Goal: Communication & Community: Participate in discussion

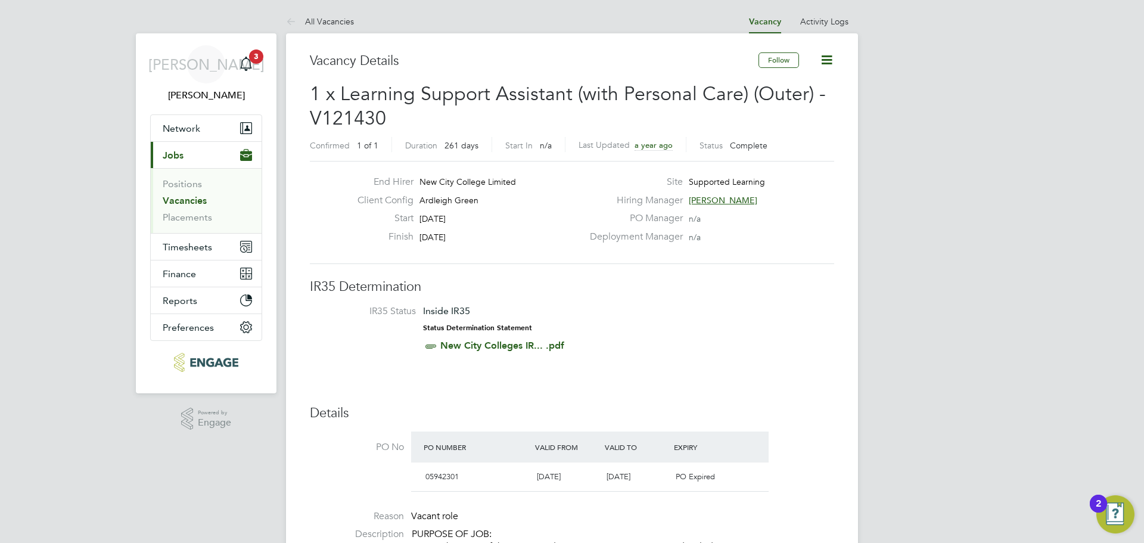
click at [179, 201] on link "Vacancies" at bounding box center [185, 200] width 44 height 11
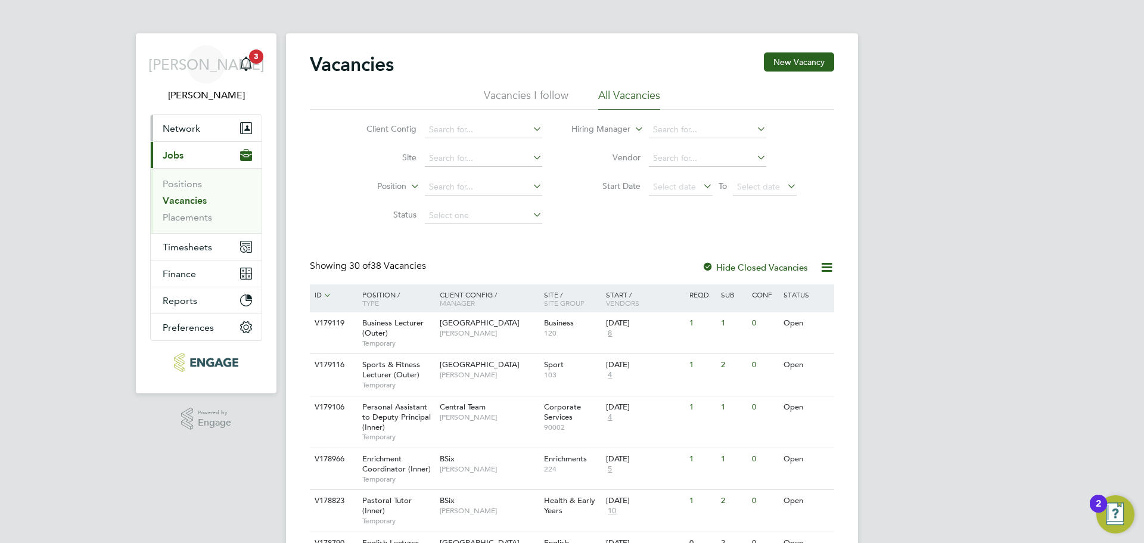
click at [187, 127] on span "Network" at bounding box center [182, 128] width 38 height 11
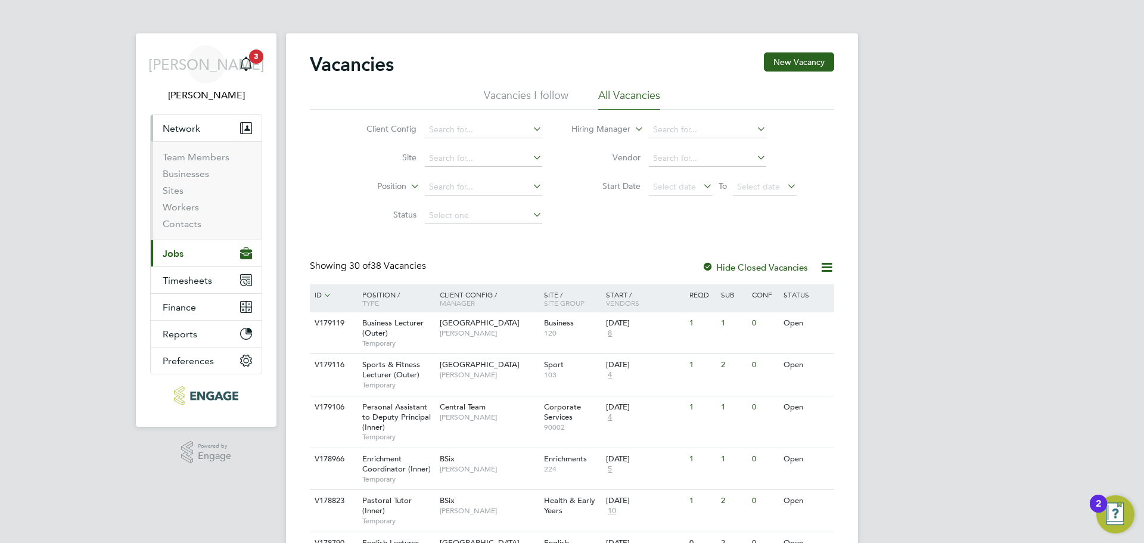
click at [173, 258] on span "Jobs" at bounding box center [173, 253] width 21 height 11
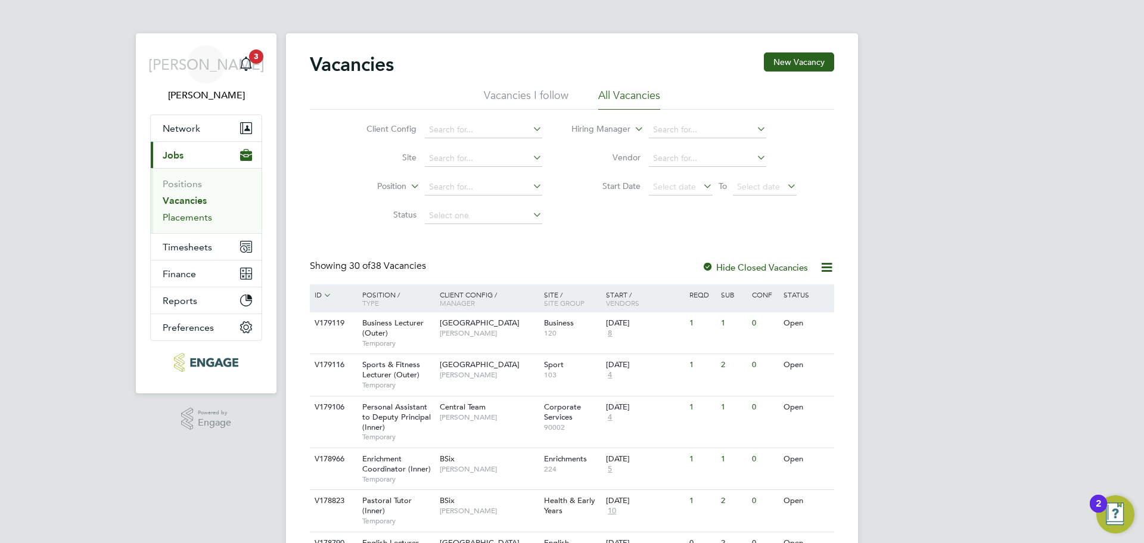
click at [190, 213] on link "Placements" at bounding box center [187, 217] width 49 height 11
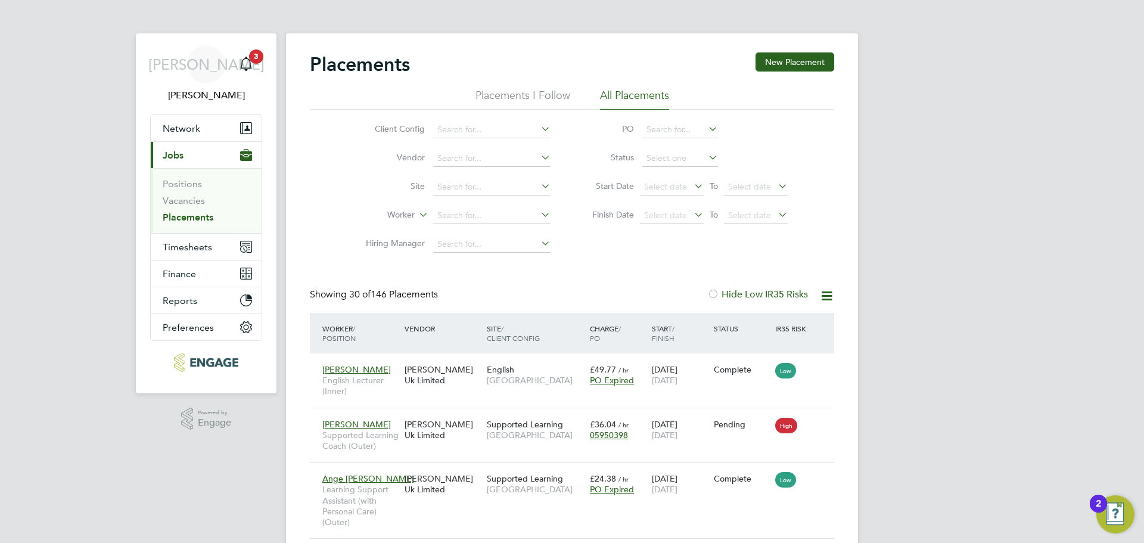
scroll to position [35, 104]
click at [480, 219] on input at bounding box center [491, 215] width 117 height 17
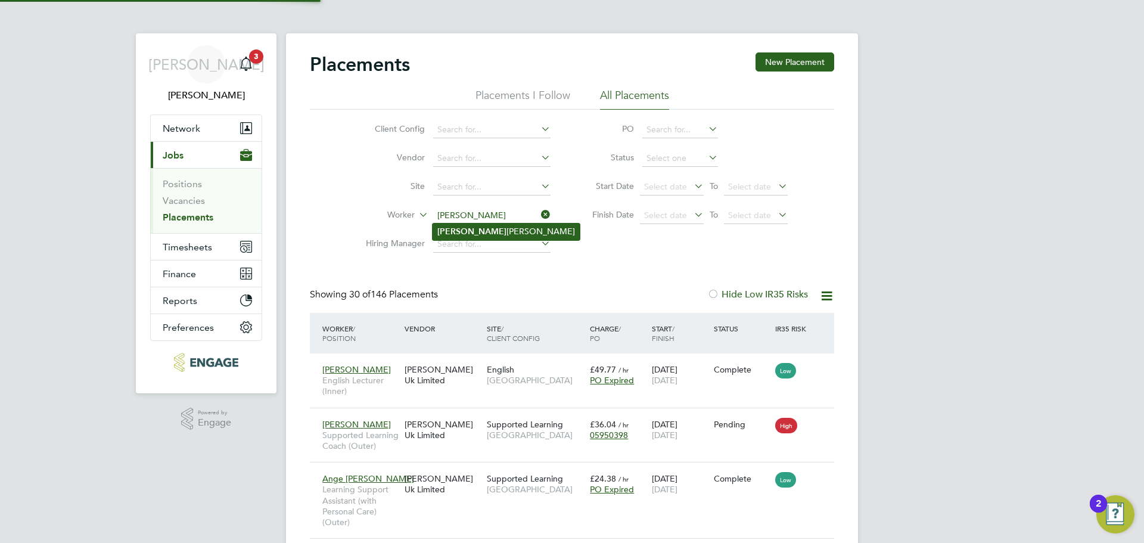
click at [450, 234] on b "Arif" at bounding box center [471, 231] width 69 height 10
type input "Arif Arman Khan"
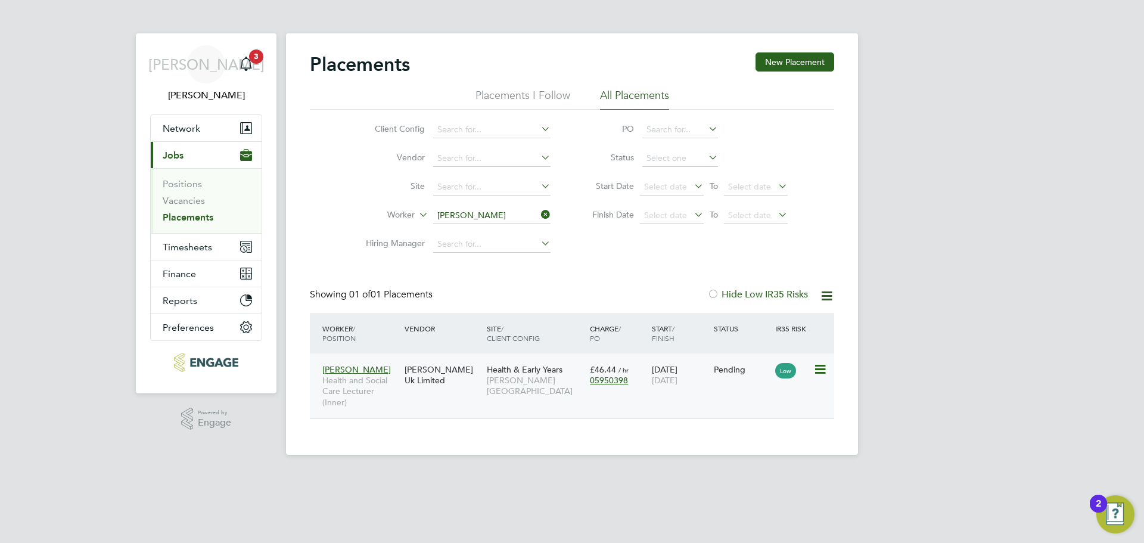
click at [439, 375] on div "[PERSON_NAME] Uk Limited" at bounding box center [443, 374] width 82 height 33
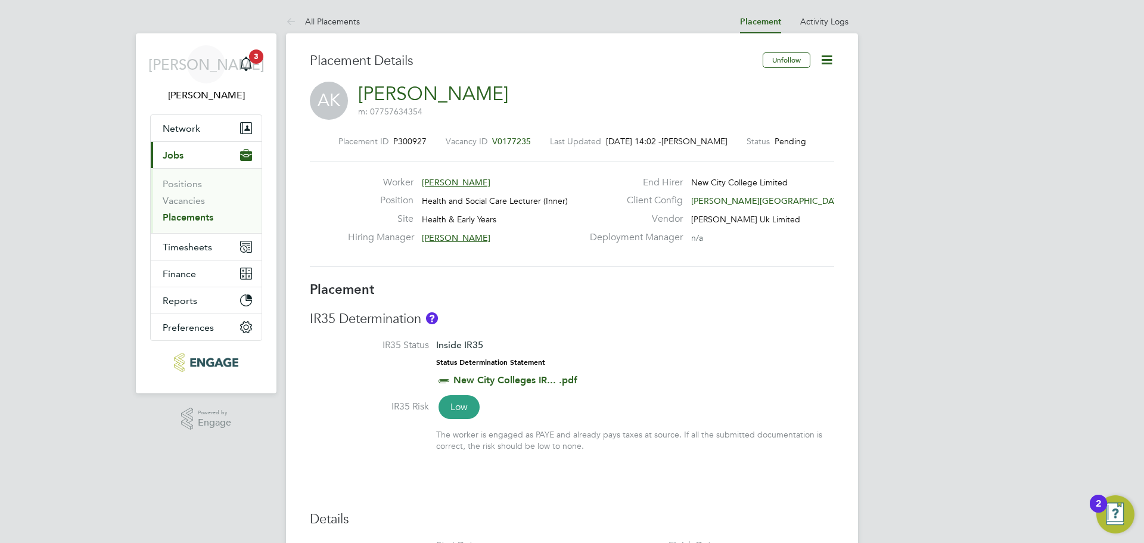
click at [825, 65] on icon at bounding box center [826, 59] width 15 height 15
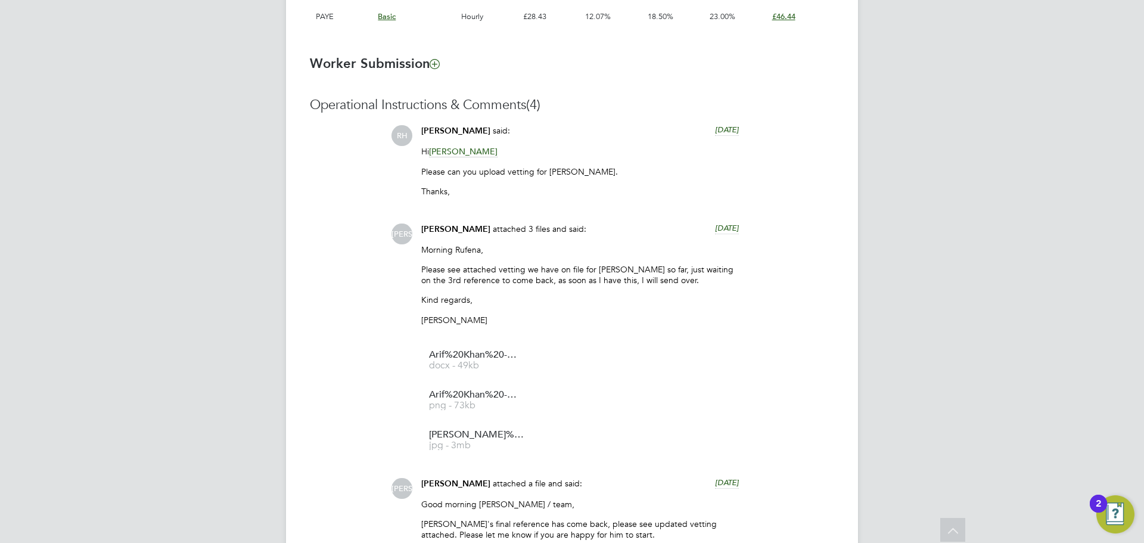
scroll to position [1311, 0]
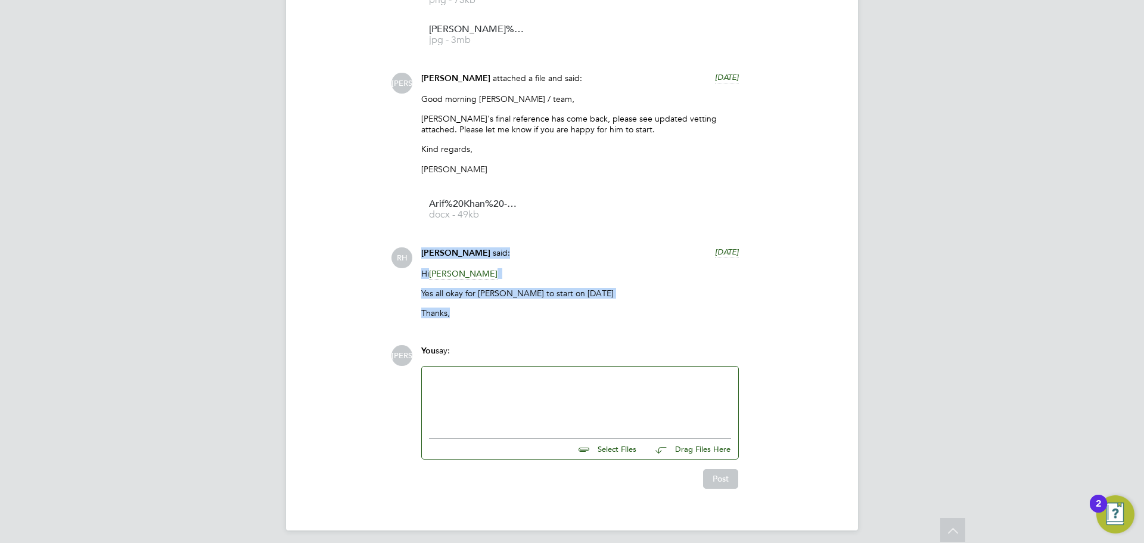
drag, startPoint x: 476, startPoint y: 322, endPoint x: 413, endPoint y: 253, distance: 93.7
click at [409, 246] on div "RH Rufena Haque said: 11 days ago Hi Jerin Aktar Please can you upload vetting …" at bounding box center [612, 23] width 443 height 607
click at [471, 330] on div "Operational Instructions & Comments (4) RH Rufena Haque said: 11 days ago Hi Je…" at bounding box center [572, 89] width 524 height 797
drag, startPoint x: 418, startPoint y: 248, endPoint x: 492, endPoint y: 311, distance: 97.7
click at [492, 311] on div "Rufena Haque said: 4 days ago Hi Jerin Aktar Yes all okay for Arif to start on …" at bounding box center [580, 287] width 330 height 80
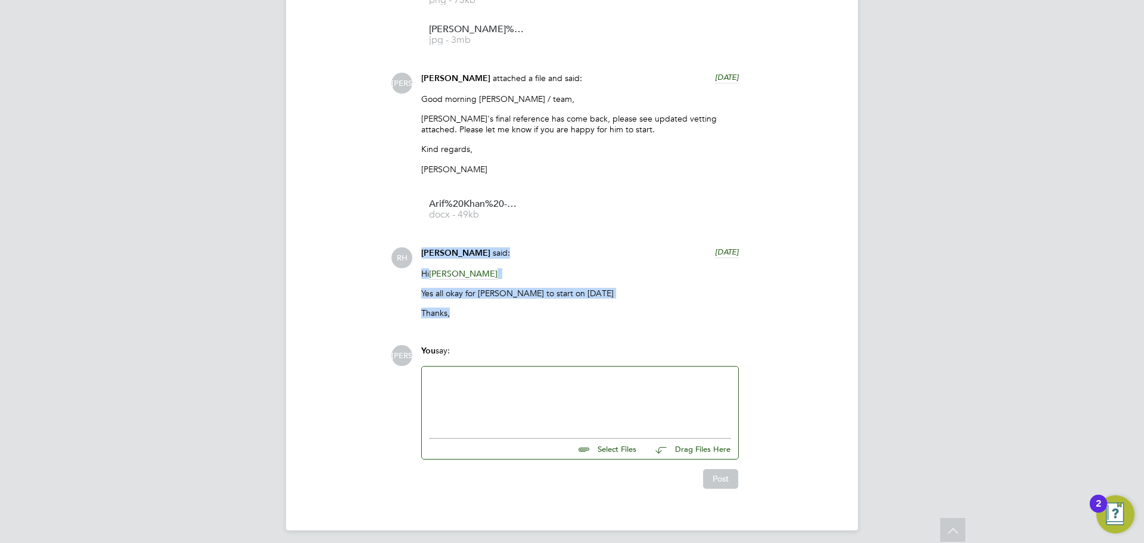
click at [440, 317] on p "Thanks," at bounding box center [580, 312] width 318 height 11
drag, startPoint x: 417, startPoint y: 250, endPoint x: 535, endPoint y: 309, distance: 131.9
click at [535, 309] on div "Rufena Haque said: 4 days ago Hi Jerin Aktar Yes all okay for Arif to start on …" at bounding box center [580, 287] width 330 height 80
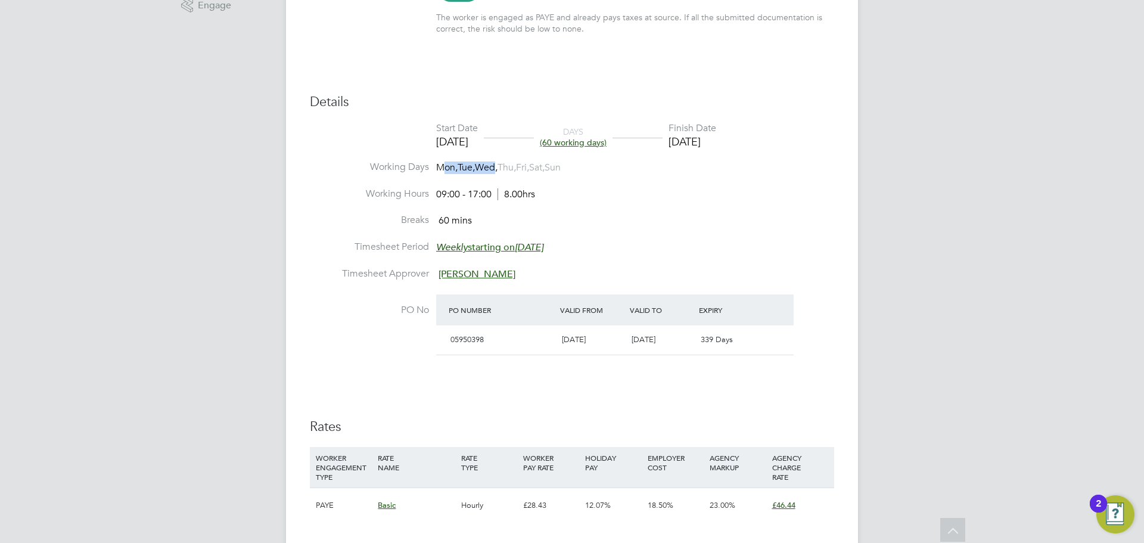
drag, startPoint x: 442, startPoint y: 167, endPoint x: 502, endPoint y: 167, distance: 60.2
click at [502, 167] on span "Mon, Tue, Wed, Thu, Fri, Sat, Sun" at bounding box center [498, 167] width 125 height 13
click at [452, 169] on span "Mon," at bounding box center [446, 167] width 21 height 12
drag, startPoint x: 434, startPoint y: 169, endPoint x: 509, endPoint y: 169, distance: 74.5
click at [509, 169] on li "Working Days Mon, Tue, Wed, Thu, Fri, Sat, Sun" at bounding box center [572, 174] width 524 height 27
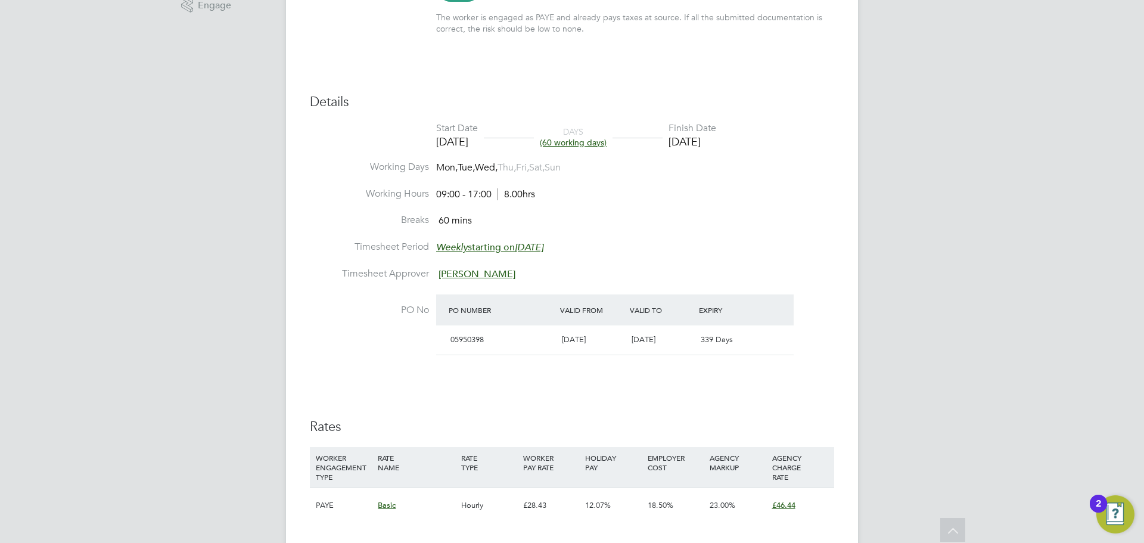
click at [487, 166] on span "Wed," at bounding box center [486, 167] width 23 height 12
drag, startPoint x: 483, startPoint y: 167, endPoint x: 543, endPoint y: 172, distance: 60.3
click at [543, 172] on span "Mon, Tue, Wed, Thu, Fri, Sat, Sun" at bounding box center [498, 167] width 125 height 13
click at [521, 175] on li "Working Days Mon, Tue, Wed, Thu, Fri, Sat, Sun" at bounding box center [572, 174] width 524 height 27
drag, startPoint x: 480, startPoint y: 172, endPoint x: 542, endPoint y: 165, distance: 63.0
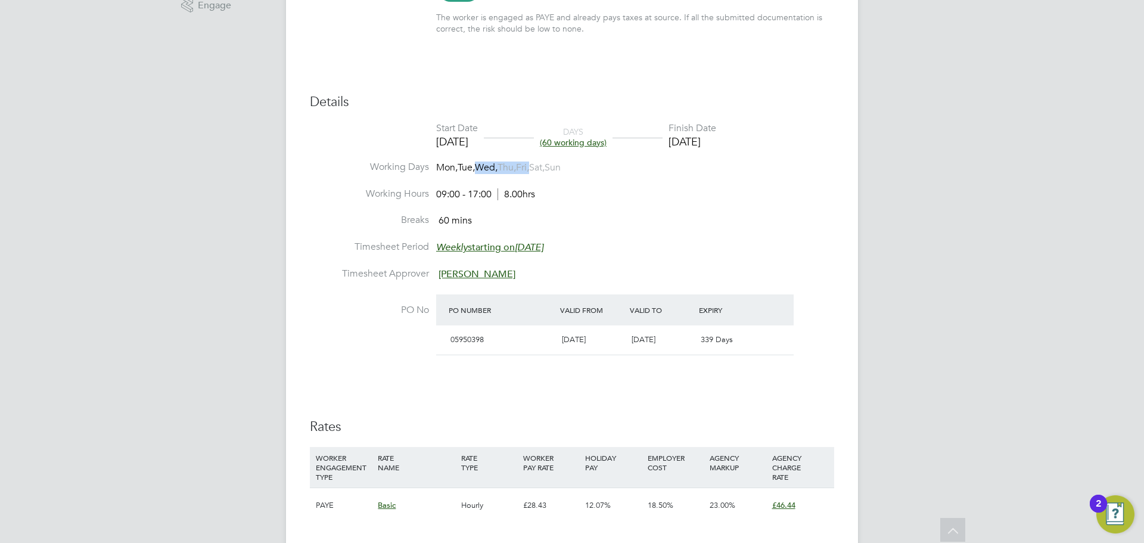
click at [542, 165] on span "Mon, Tue, Wed, Thu, Fri, Sat, Sun" at bounding box center [498, 167] width 125 height 13
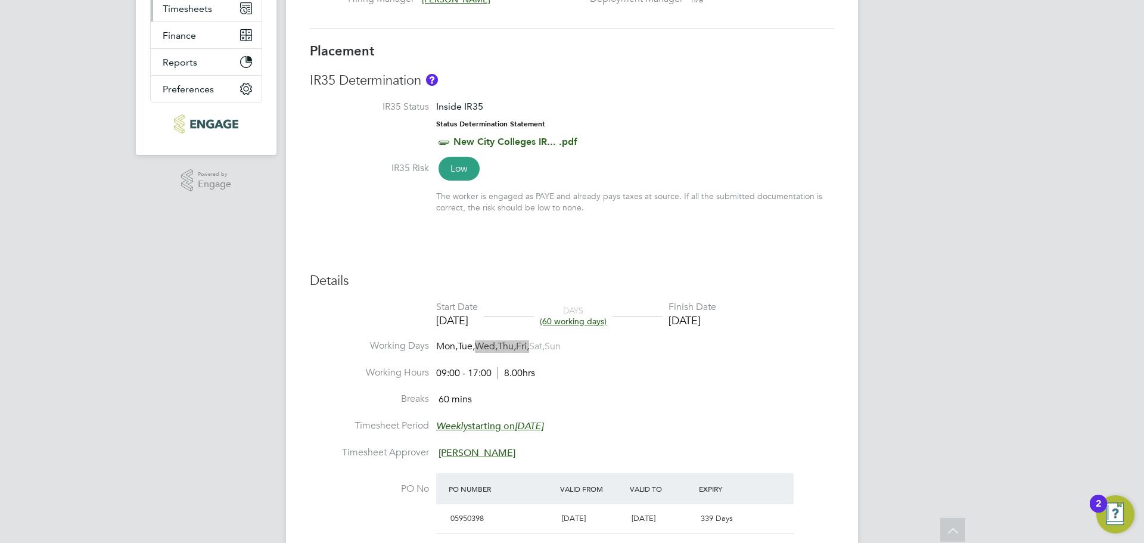
scroll to position [0, 0]
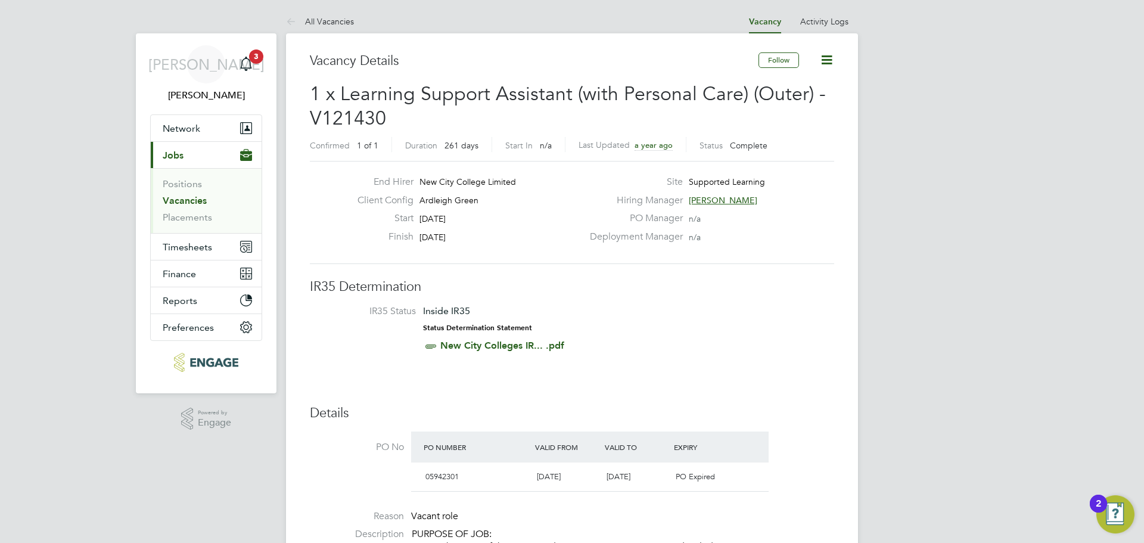
click at [192, 201] on link "Vacancies" at bounding box center [185, 200] width 44 height 11
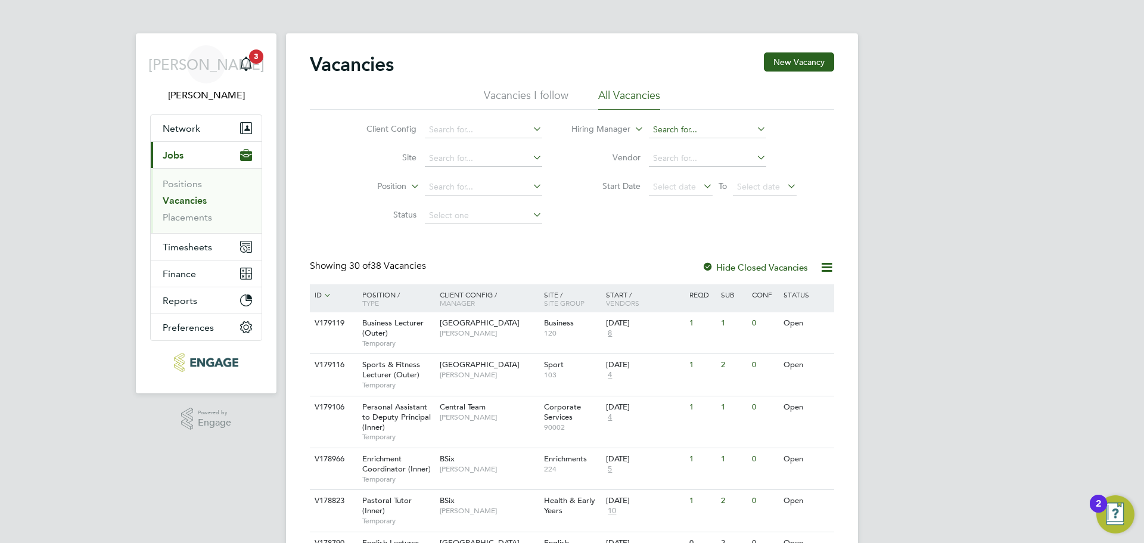
click at [695, 126] on input at bounding box center [707, 130] width 117 height 17
click at [719, 148] on li "Rache l Johnson" at bounding box center [707, 146] width 119 height 16
type input "[PERSON_NAME]"
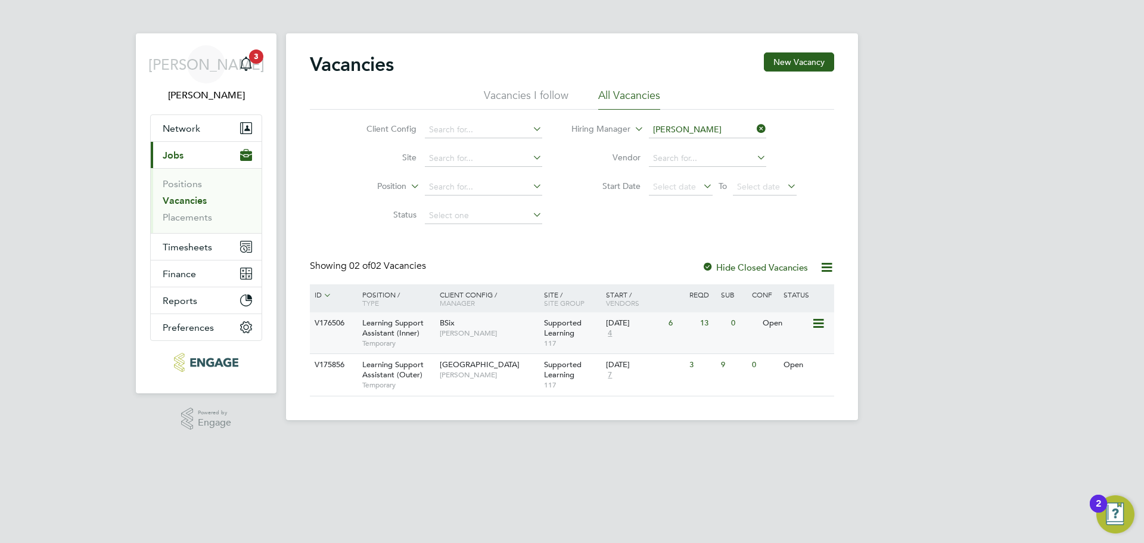
click at [458, 334] on span "[PERSON_NAME]" at bounding box center [489, 333] width 98 height 10
click at [451, 338] on div "BSix Rachel Johnson" at bounding box center [489, 327] width 104 height 31
click at [441, 340] on div "BSix Rachel Johnson" at bounding box center [489, 327] width 104 height 31
click at [189, 197] on link "Vacancies" at bounding box center [185, 200] width 44 height 11
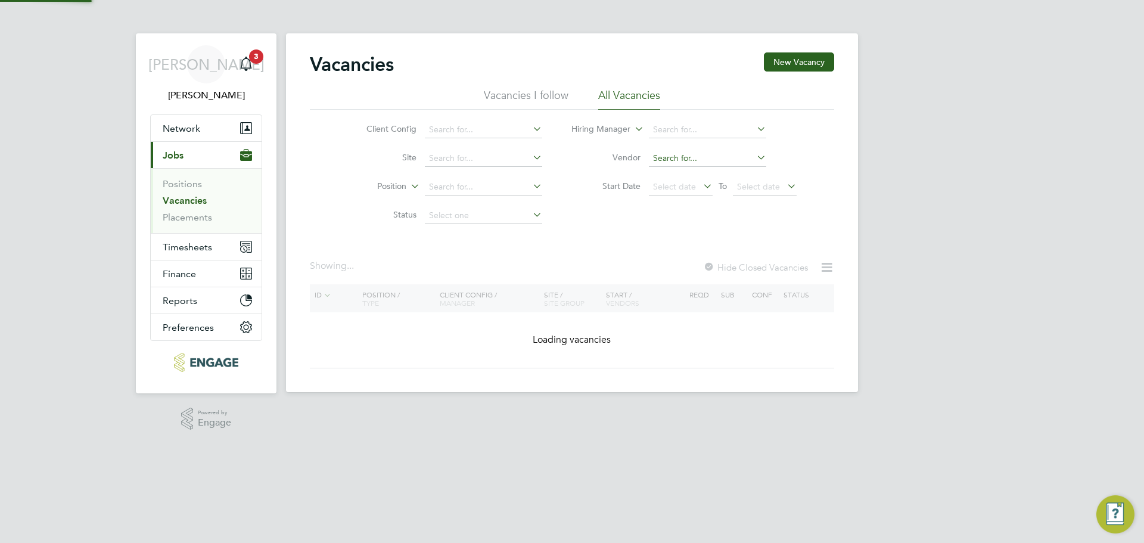
click at [698, 157] on input at bounding box center [707, 158] width 117 height 17
drag, startPoint x: 697, startPoint y: 126, endPoint x: 549, endPoint y: 151, distance: 149.3
click at [698, 126] on input at bounding box center [707, 130] width 117 height 17
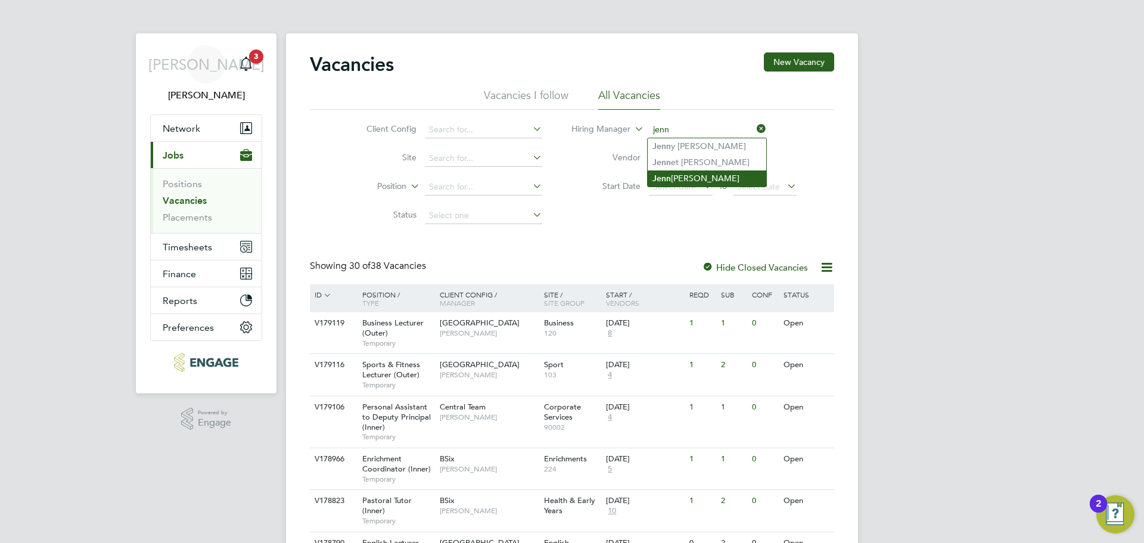
click at [689, 175] on li "Jenn ie Turner" at bounding box center [707, 178] width 119 height 16
type input "Jennie Turner"
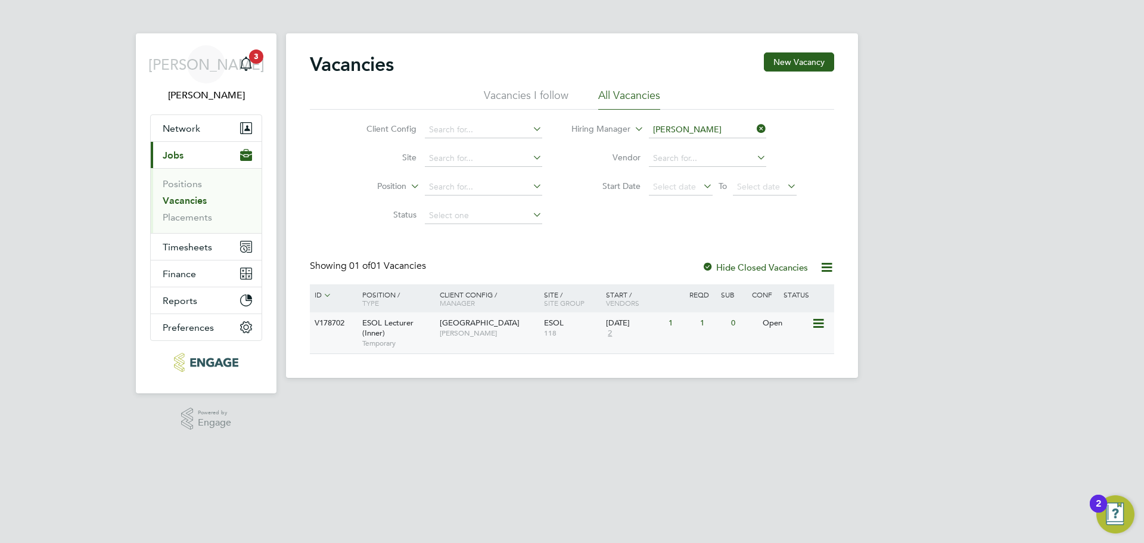
click at [452, 327] on span "Tower Hamlets Campus" at bounding box center [480, 323] width 80 height 10
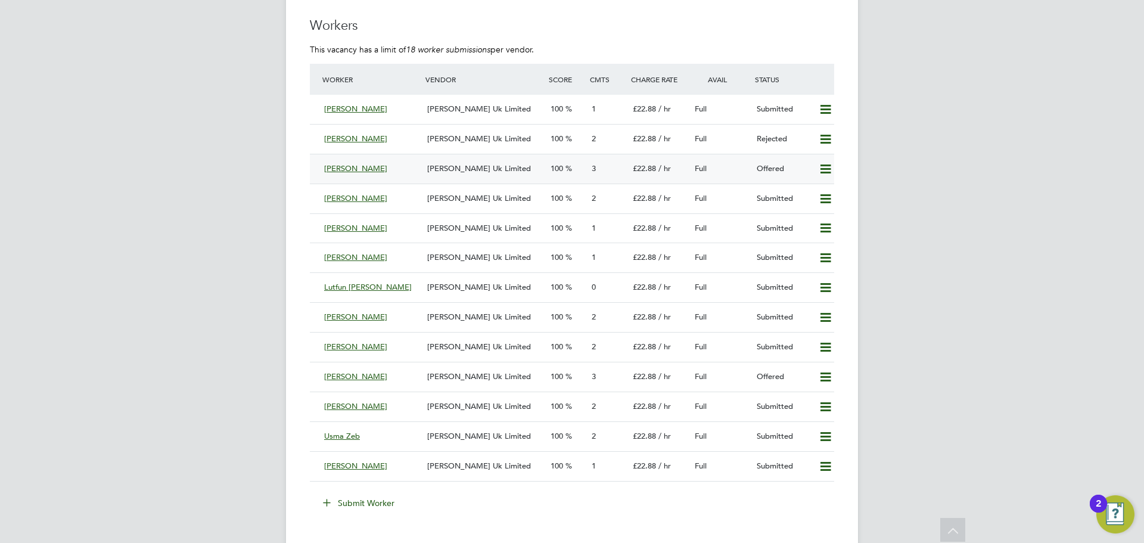
click at [498, 172] on span "[PERSON_NAME] Uk Limited" at bounding box center [479, 168] width 104 height 10
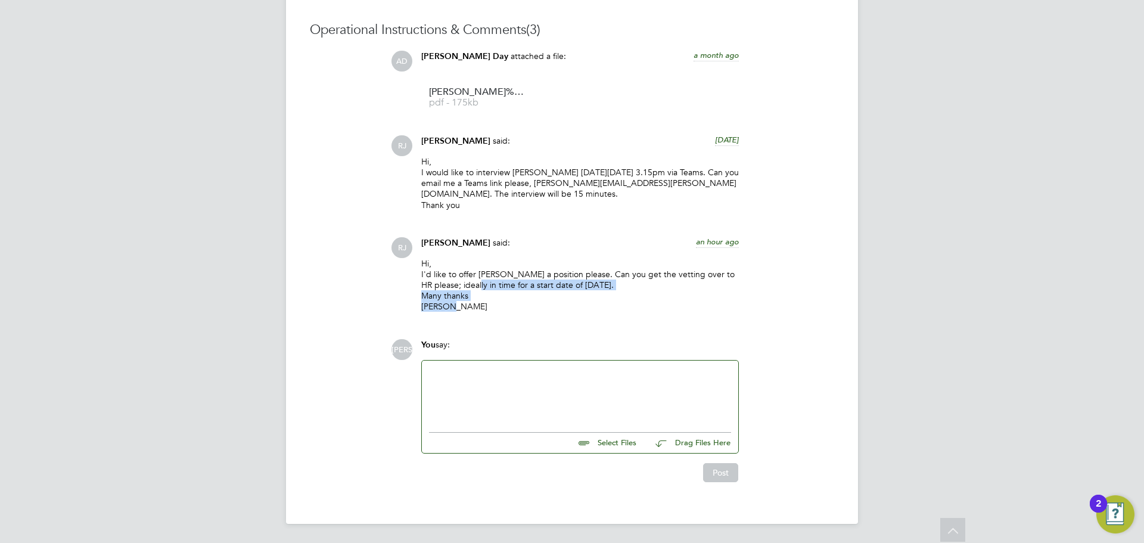
drag, startPoint x: 469, startPoint y: 308, endPoint x: 452, endPoint y: 287, distance: 27.2
click at [452, 287] on p "Hi, I'd like to offer Francis a position please. Can you get the vetting over t…" at bounding box center [580, 285] width 318 height 54
click at [521, 287] on p "Hi, I'd like to offer Francis a position please. Can you get the vetting over t…" at bounding box center [580, 285] width 318 height 54
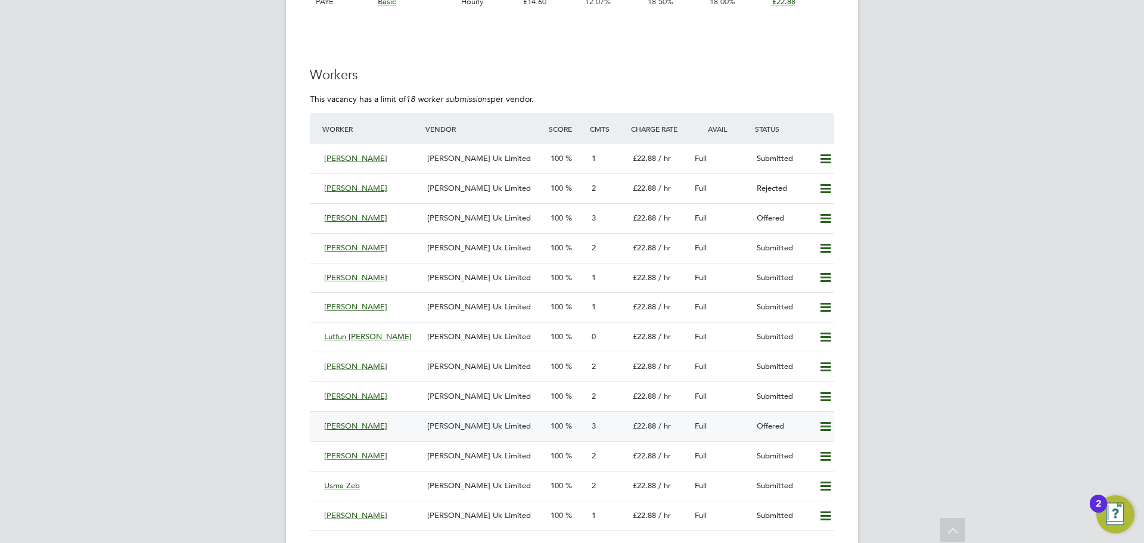
click at [414, 428] on div "[PERSON_NAME]" at bounding box center [370, 427] width 103 height 20
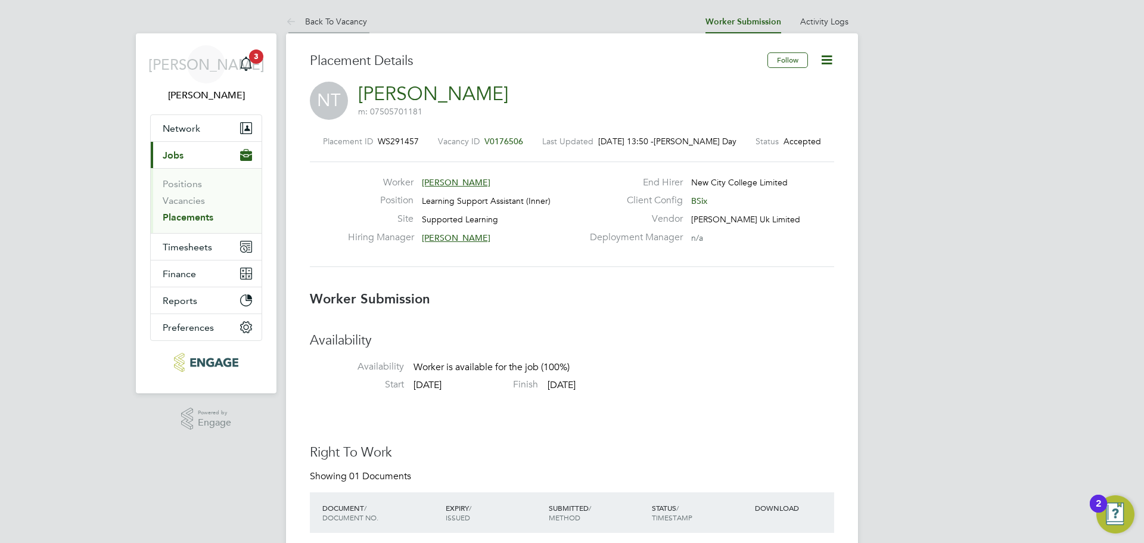
click at [350, 26] on link "Back To Vacancy" at bounding box center [326, 21] width 81 height 11
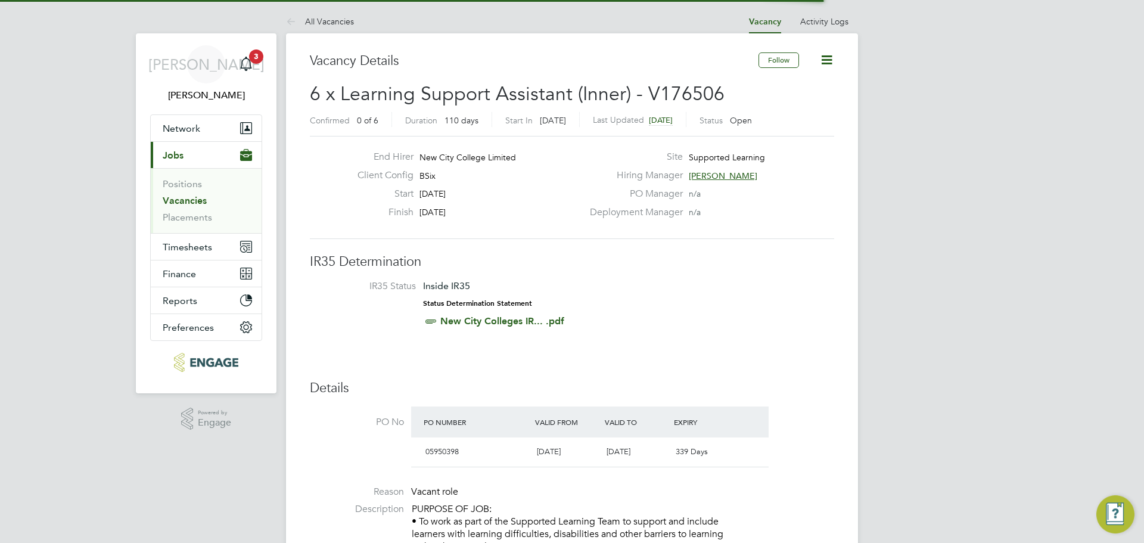
scroll to position [20, 112]
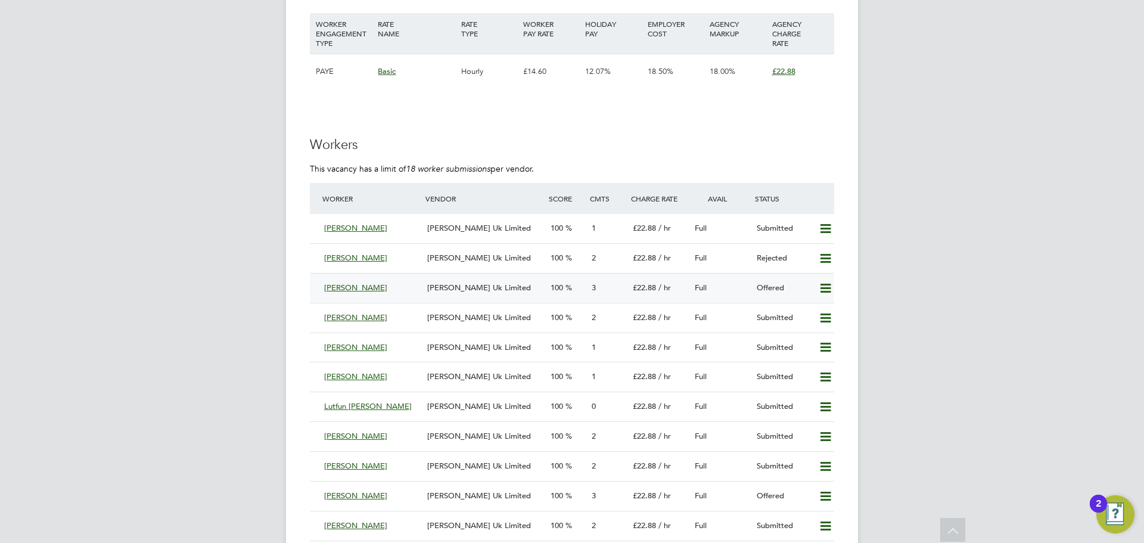
click at [573, 288] on div "100" at bounding box center [566, 288] width 41 height 20
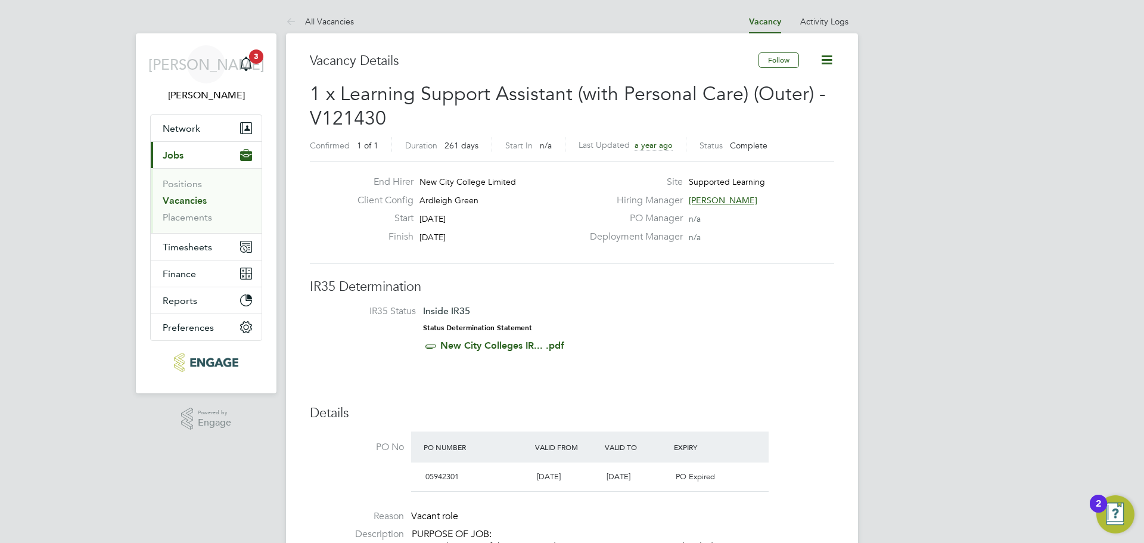
click at [186, 207] on li "Vacancies" at bounding box center [207, 203] width 89 height 17
click at [188, 203] on link "Vacancies" at bounding box center [185, 200] width 44 height 11
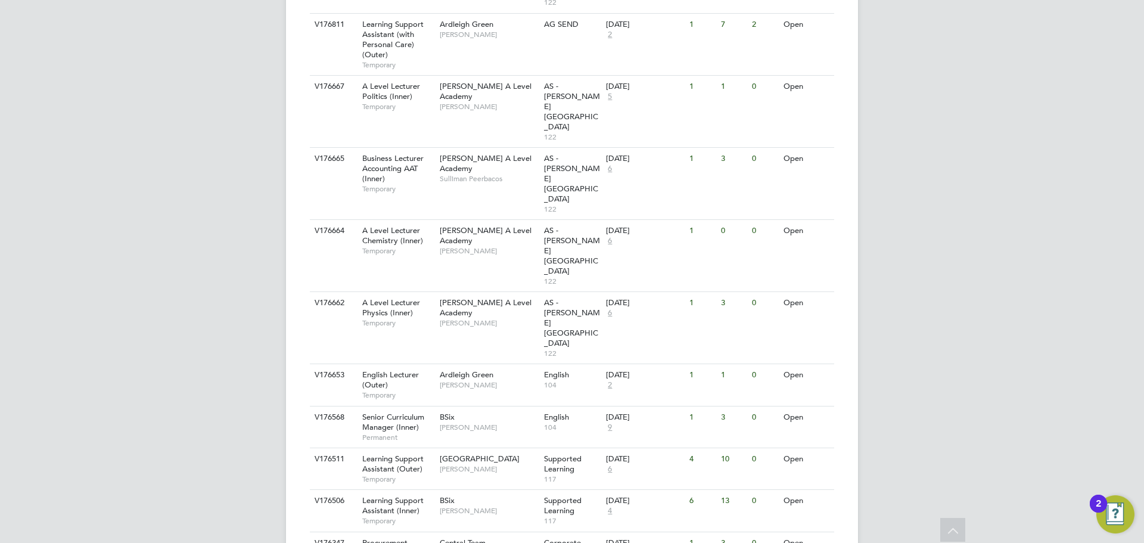
scroll to position [1187, 0]
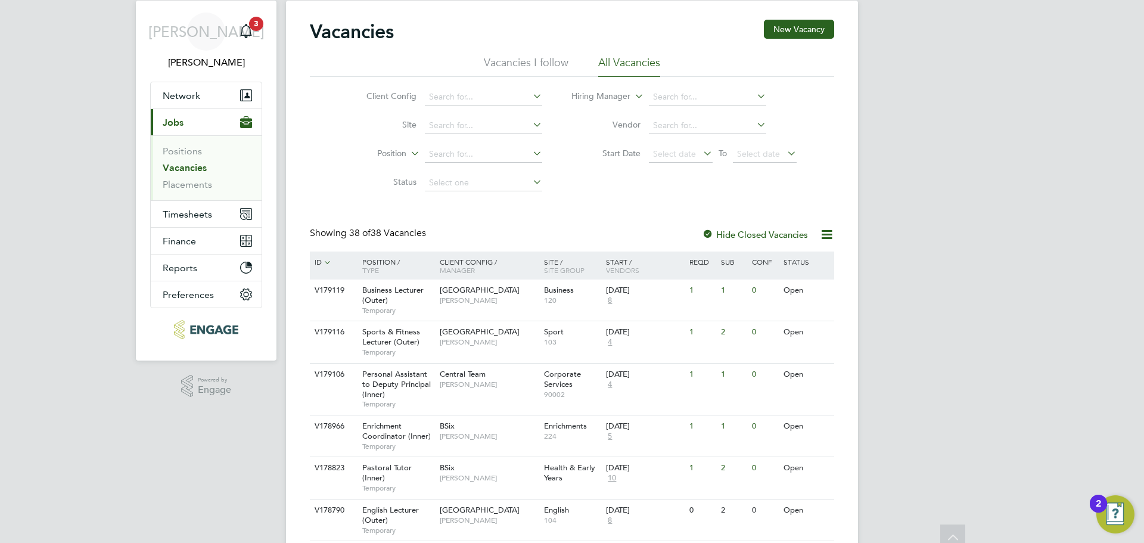
scroll to position [0, 0]
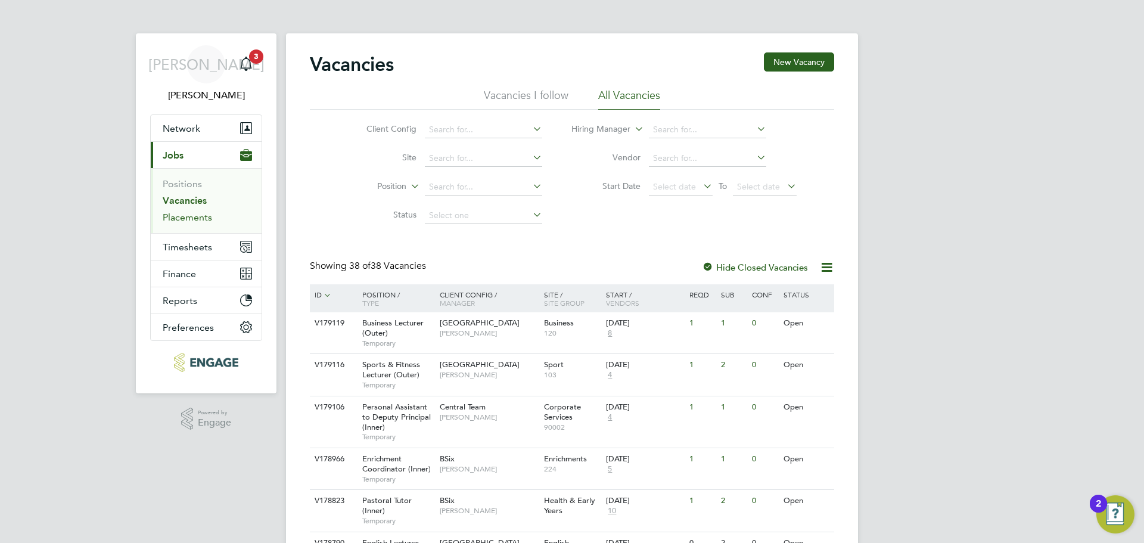
click at [190, 217] on link "Placements" at bounding box center [187, 217] width 49 height 11
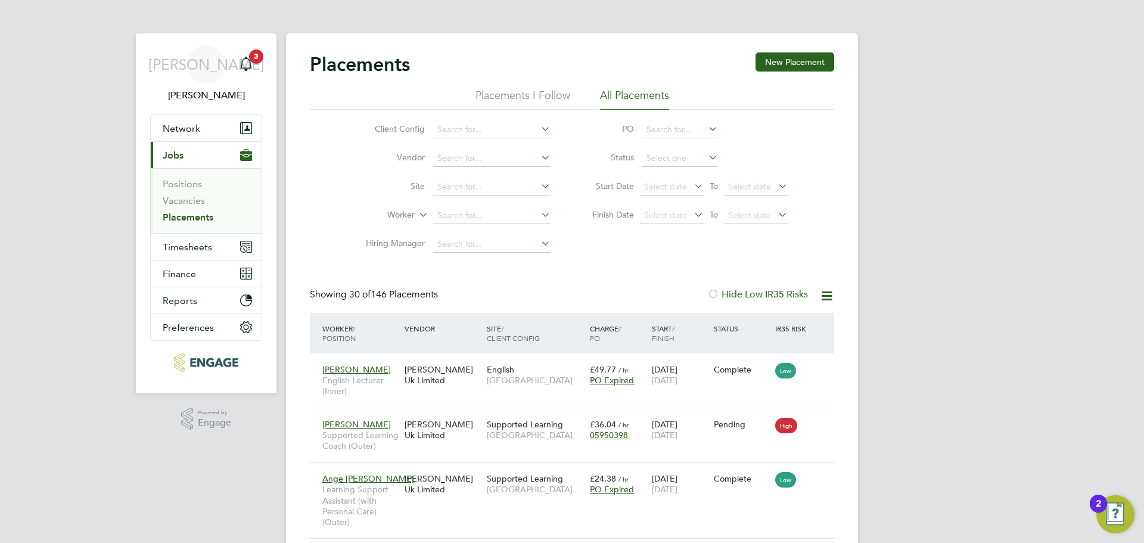
scroll to position [67, 83]
click at [473, 217] on input at bounding box center [491, 215] width 117 height 17
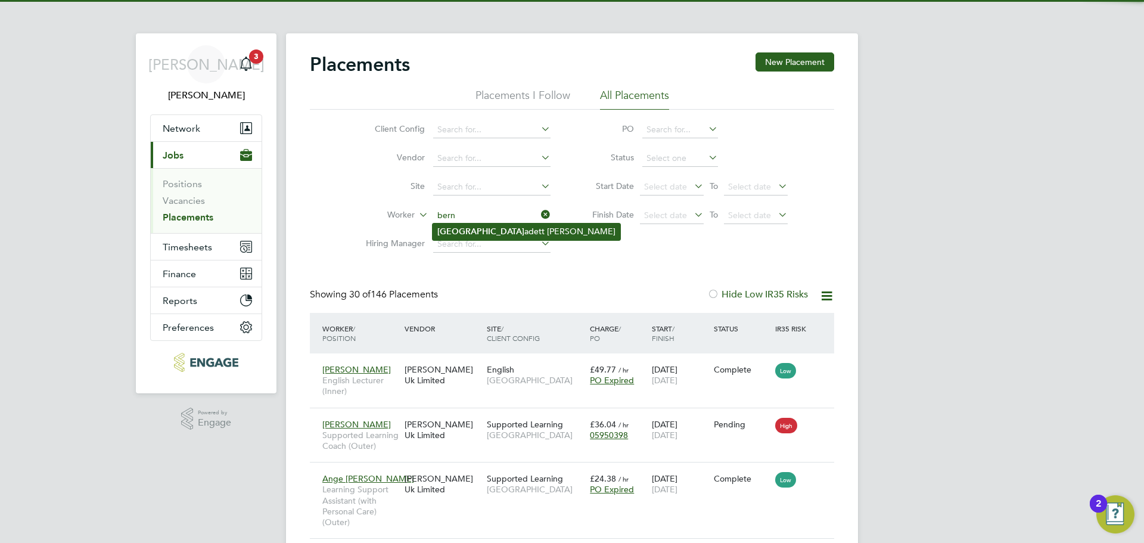
click at [483, 226] on li "Bern adett Bertha" at bounding box center [527, 231] width 188 height 16
type input "[PERSON_NAME]"
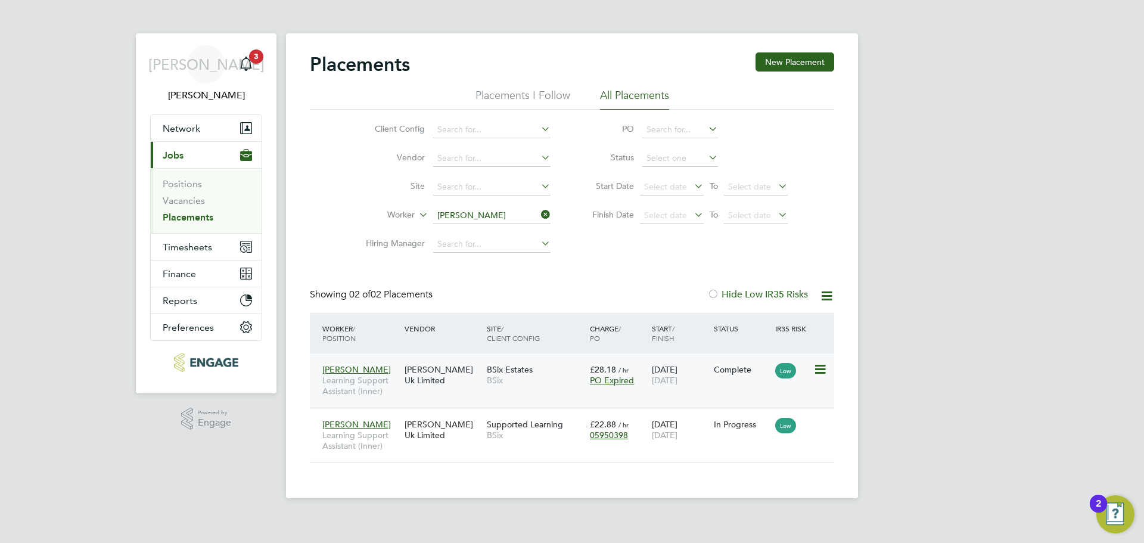
click at [503, 373] on span "BSix Estates" at bounding box center [510, 369] width 46 height 11
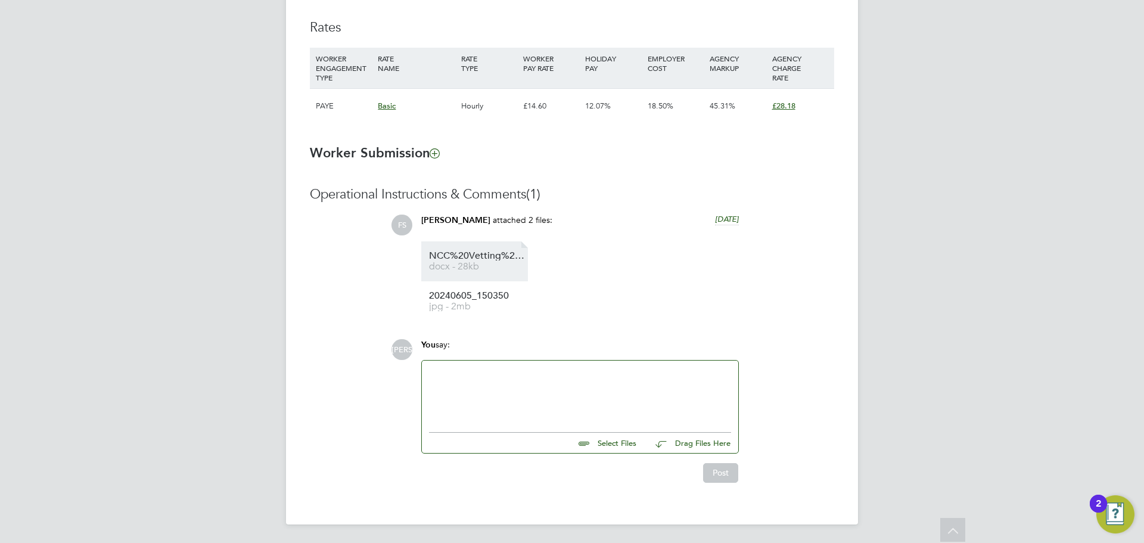
click at [462, 255] on span "NCC%20Vetting%20Form__Bernadett%20Bertha%20" at bounding box center [476, 255] width 95 height 9
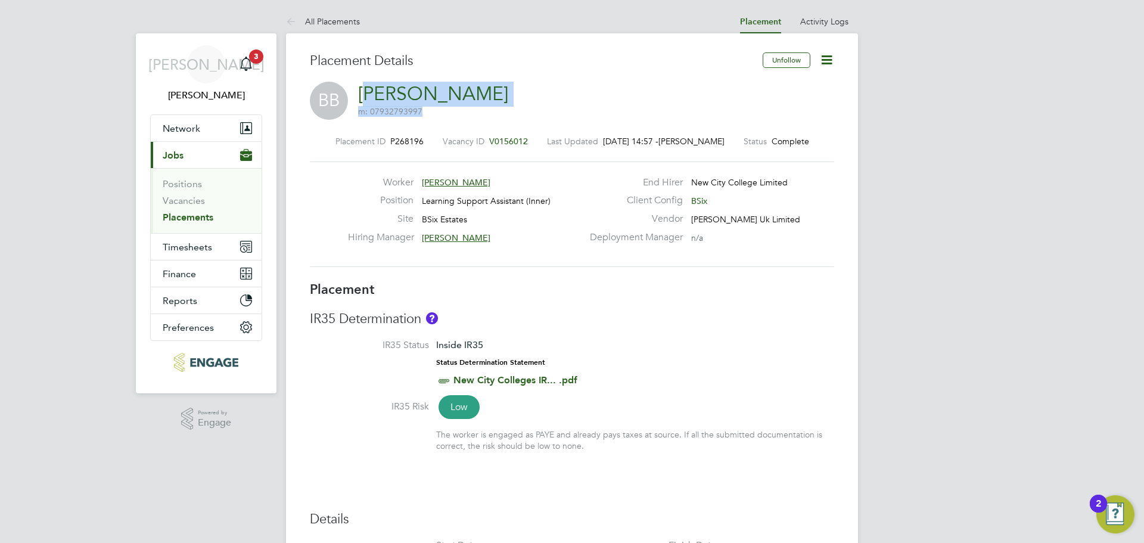
drag, startPoint x: 490, startPoint y: 92, endPoint x: 386, endPoint y: 107, distance: 104.8
click at [371, 95] on div "BB Bernadett Bertha m: 07932793997" at bounding box center [572, 102] width 524 height 41
click at [425, 127] on div "Placement ID P268196 Vacancy ID V0156012 Last Updated 26 Aug 2025, 14:57 - Jeri…" at bounding box center [572, 202] width 524 height 160
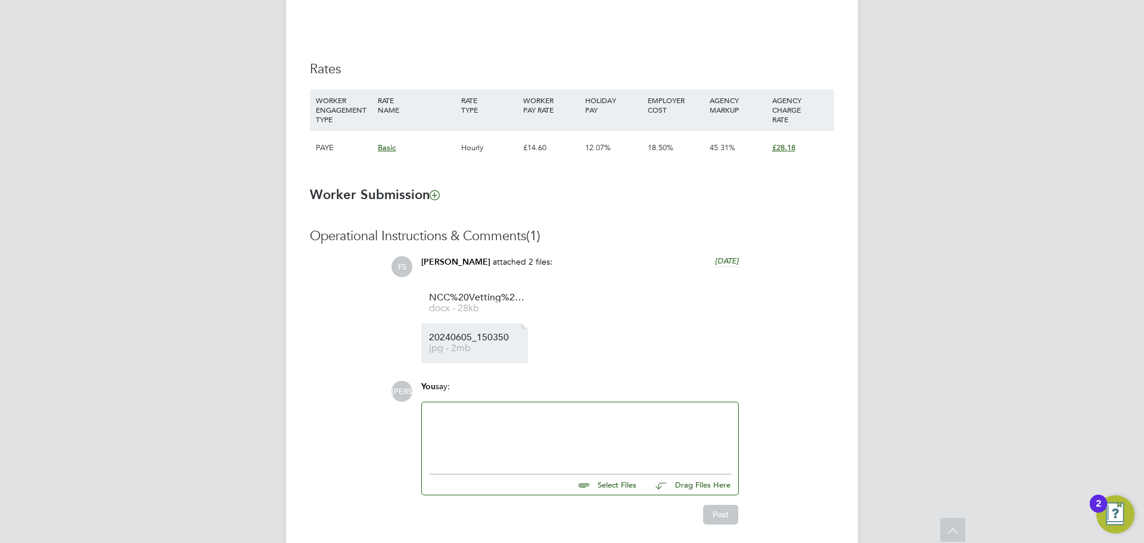
click at [457, 336] on span "20240605_150350" at bounding box center [476, 337] width 95 height 9
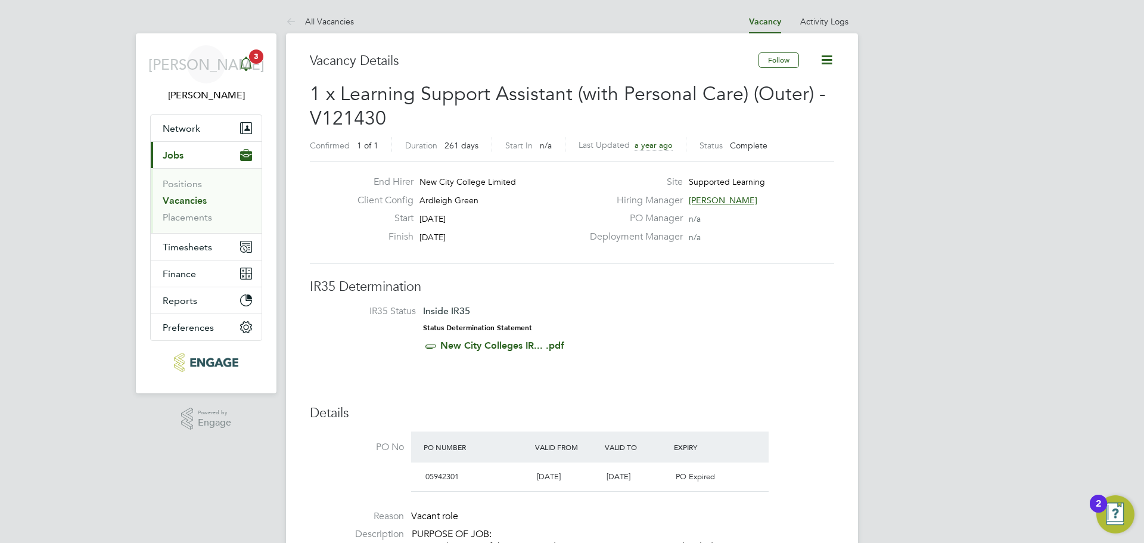
click at [252, 65] on icon "Main navigation" at bounding box center [246, 64] width 14 height 14
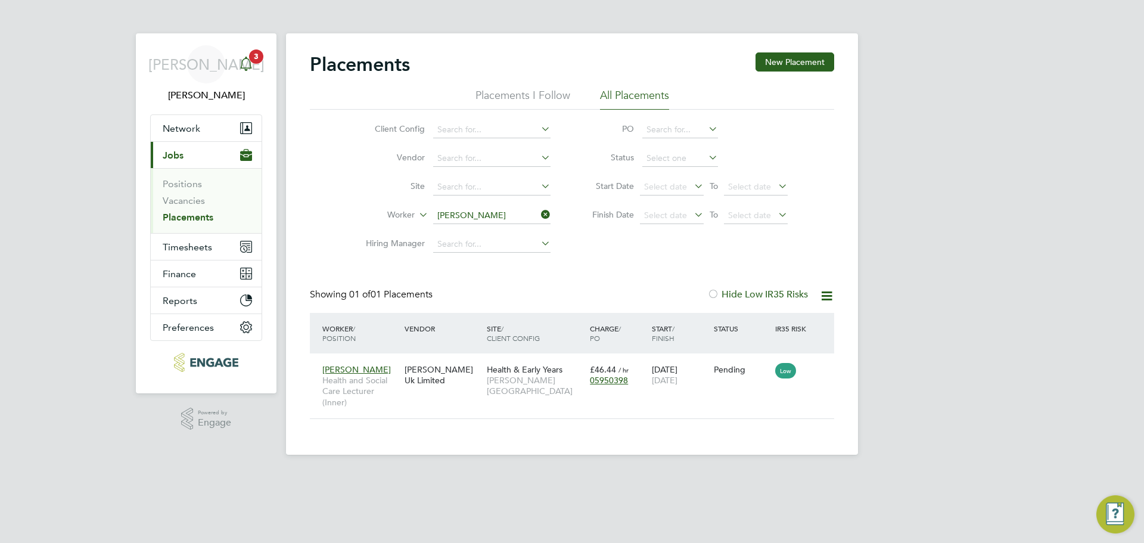
scroll to position [11, 56]
click at [248, 57] on app-alerts-badge "3" at bounding box center [255, 56] width 15 height 16
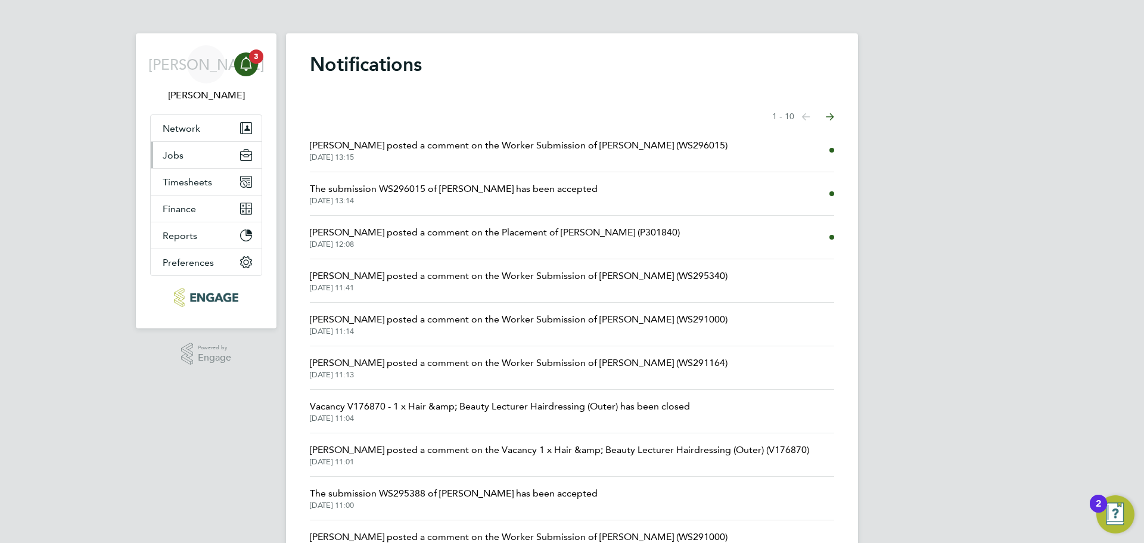
click at [197, 154] on button "Jobs" at bounding box center [206, 155] width 111 height 26
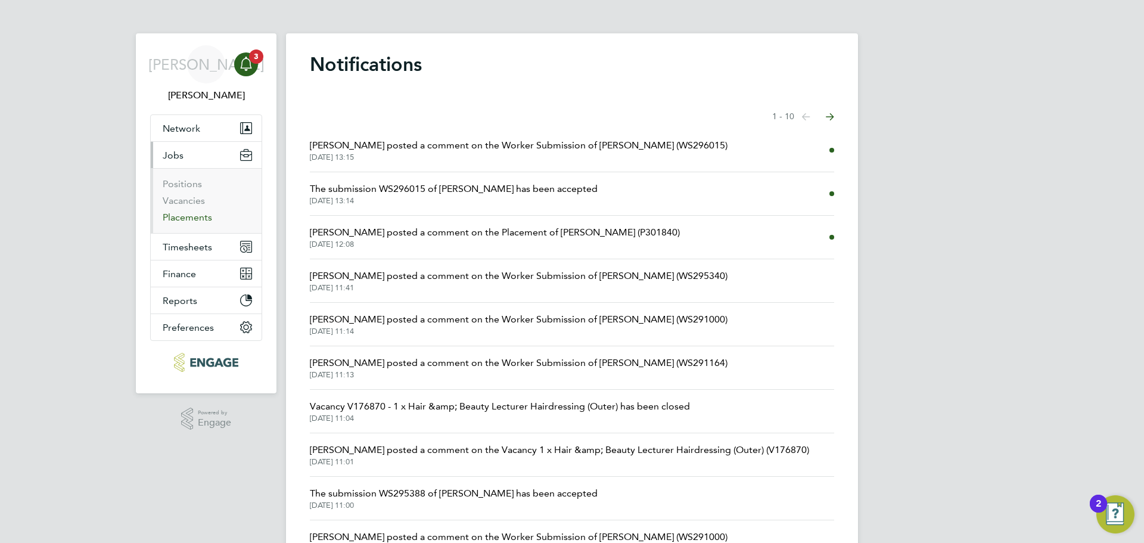
click at [183, 215] on link "Placements" at bounding box center [187, 217] width 49 height 11
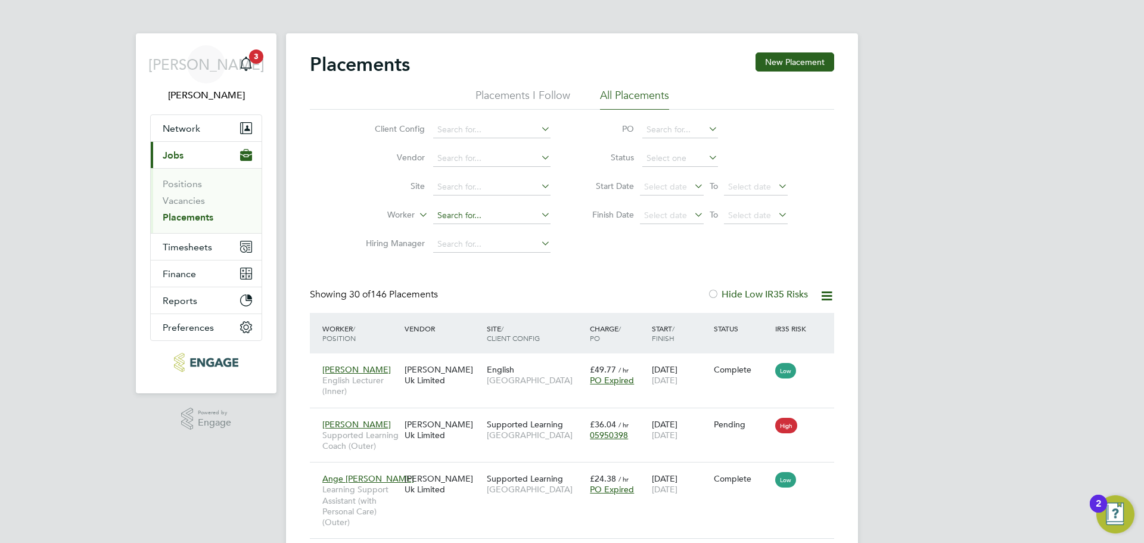
drag, startPoint x: 473, startPoint y: 213, endPoint x: 474, endPoint y: 220, distance: 6.7
click at [473, 213] on input at bounding box center [491, 215] width 117 height 17
click at [450, 234] on b "Moliha" at bounding box center [450, 231] width 27 height 10
type input "[PERSON_NAME]"
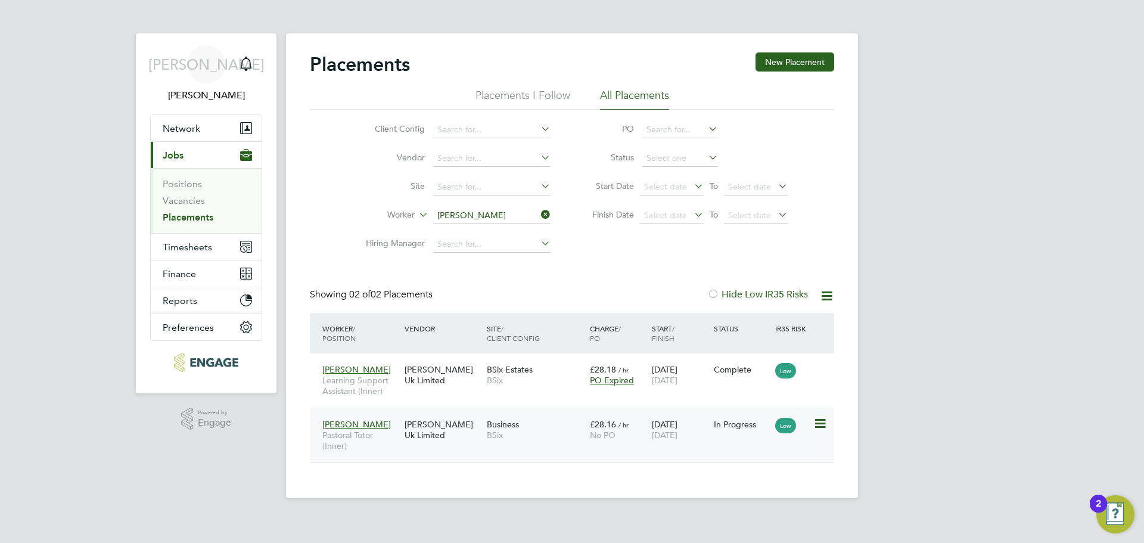
click at [464, 416] on div "[PERSON_NAME] Uk Limited" at bounding box center [443, 429] width 82 height 33
click at [455, 436] on div "[PERSON_NAME] Uk Limited" at bounding box center [443, 429] width 82 height 33
click at [208, 133] on button "Network" at bounding box center [206, 128] width 111 height 26
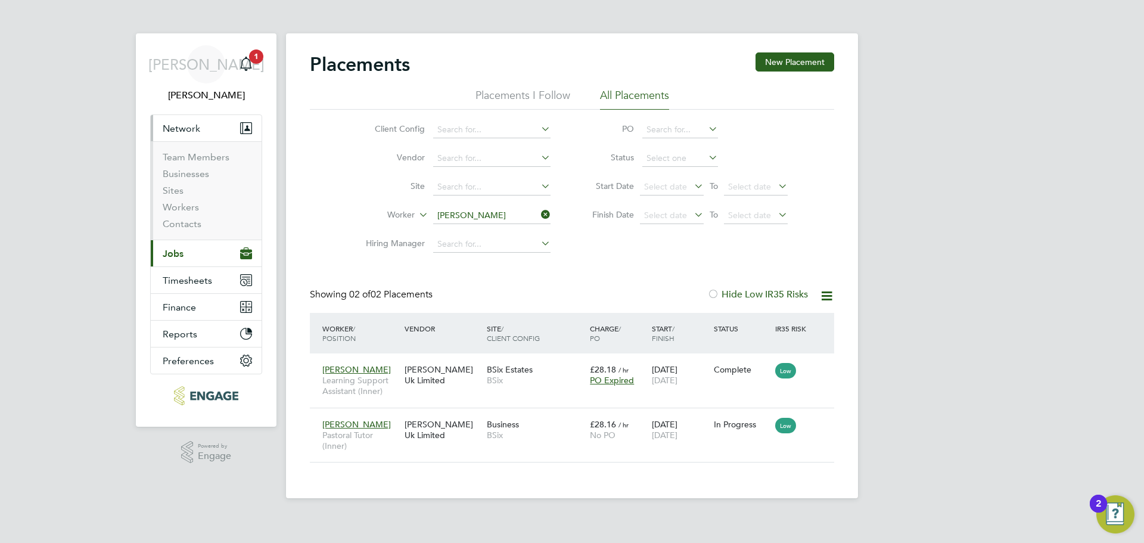
click at [178, 263] on button "Current page: Jobs" at bounding box center [206, 253] width 111 height 26
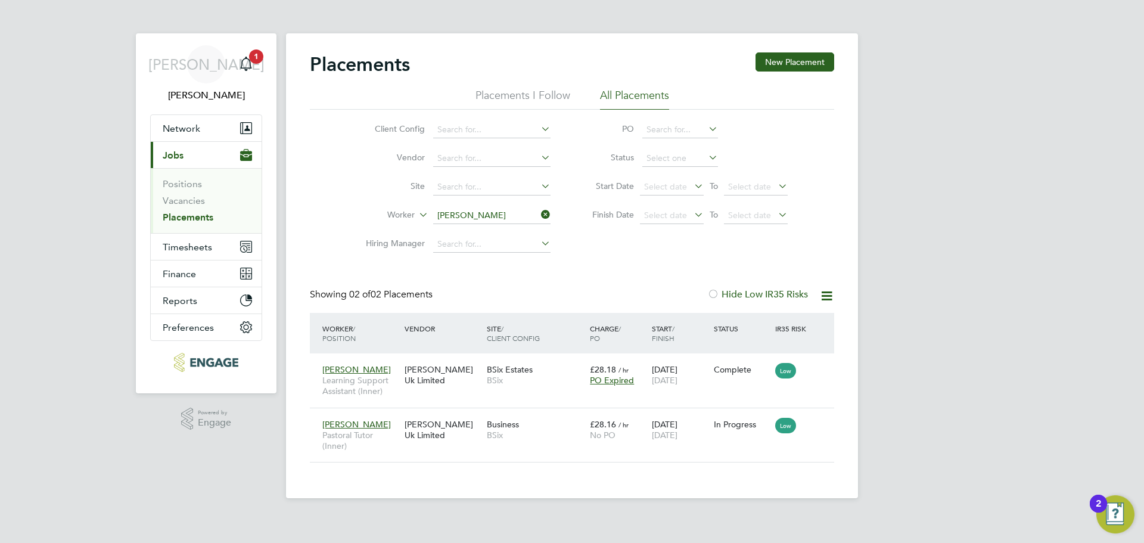
click at [192, 219] on link "Placements" at bounding box center [188, 217] width 51 height 11
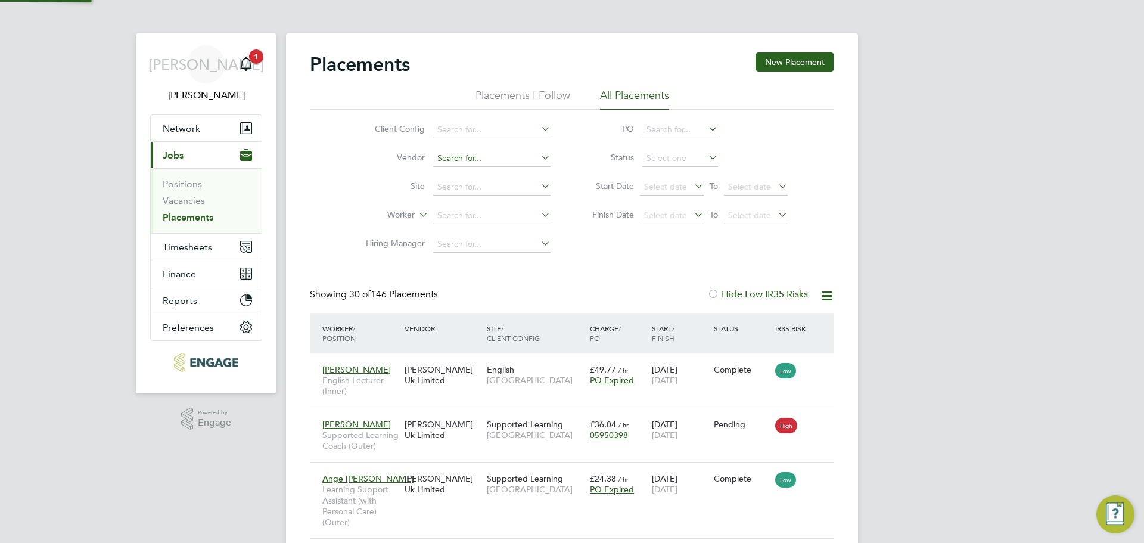
scroll to position [35, 104]
click at [470, 223] on li "Worker" at bounding box center [453, 215] width 224 height 29
click at [475, 220] on input at bounding box center [491, 215] width 117 height 17
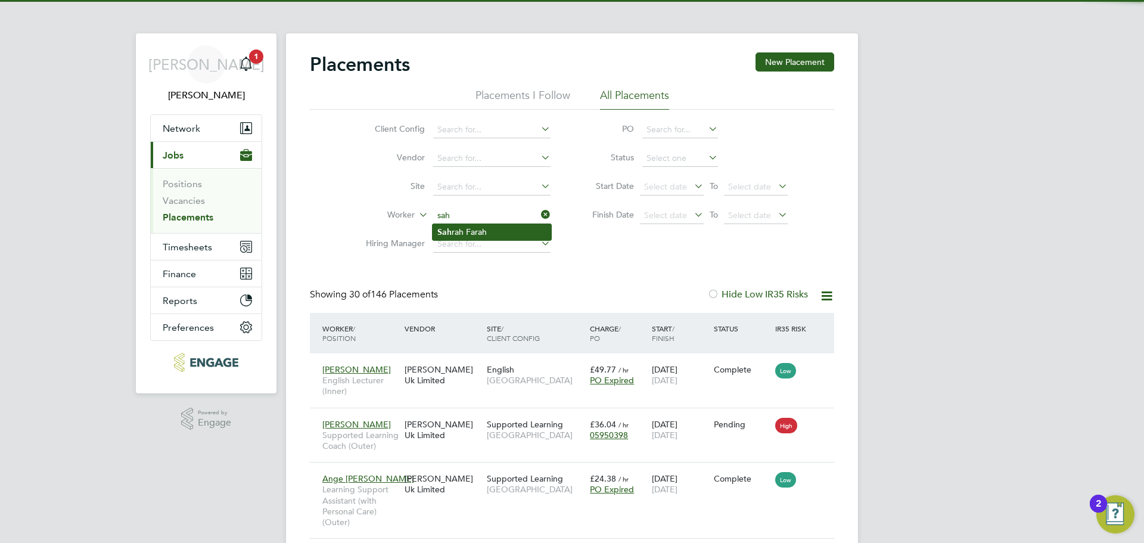
click at [517, 228] on li "Sah rah Farah" at bounding box center [492, 232] width 119 height 16
type input "Sahrah Farah"
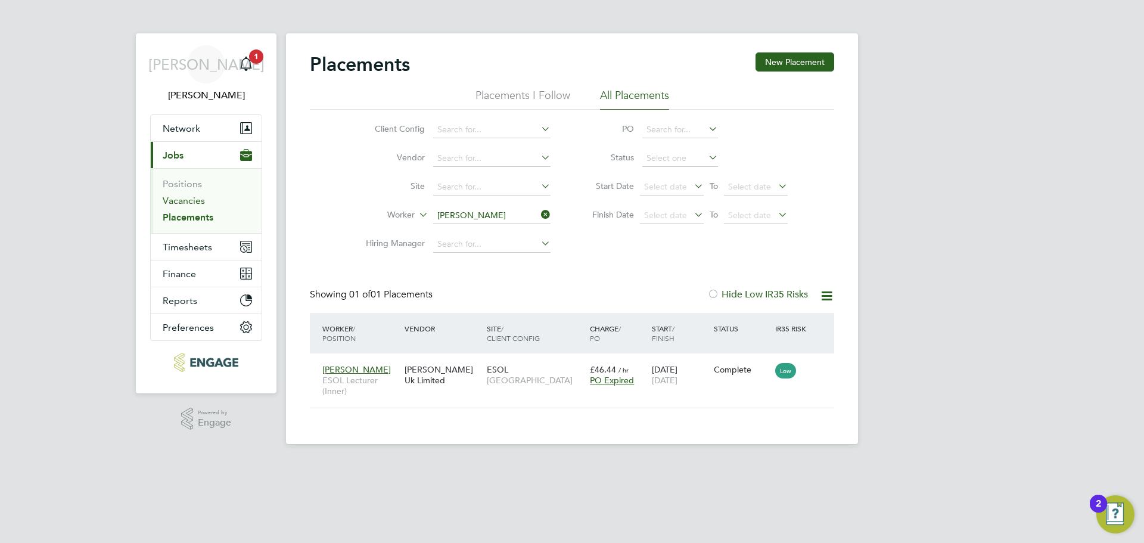
click at [189, 200] on link "Vacancies" at bounding box center [184, 200] width 42 height 11
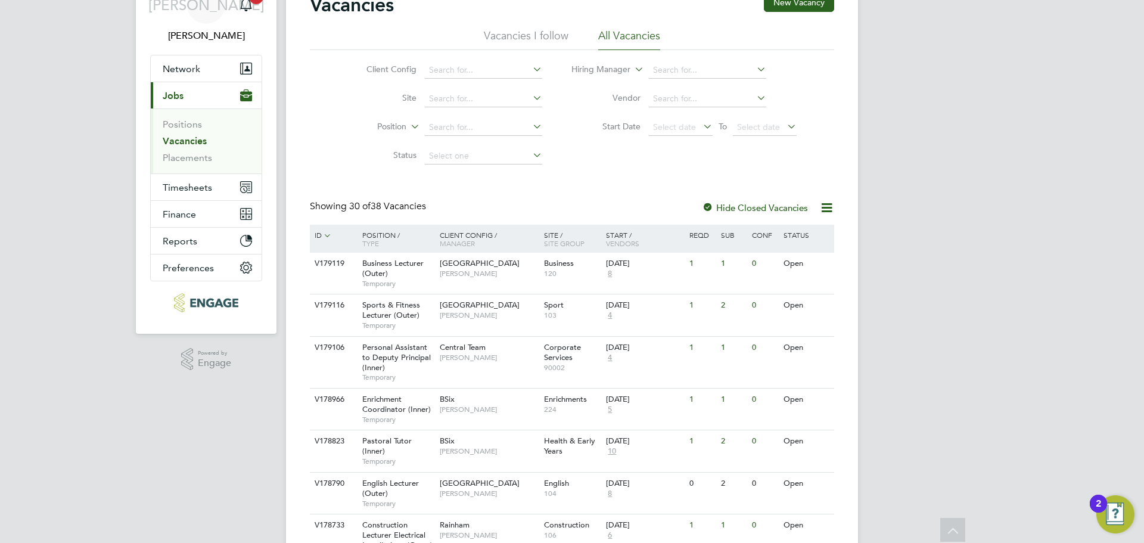
click at [678, 51] on div "Client Config Site Position Status Hiring Manager Vendor Start Date Select date…" at bounding box center [572, 110] width 524 height 120
drag, startPoint x: 677, startPoint y: 69, endPoint x: 647, endPoint y: 109, distance: 49.8
click at [677, 74] on input at bounding box center [707, 70] width 117 height 17
click at [721, 117] on li "Jenn ie Turner" at bounding box center [707, 119] width 119 height 16
type input "Jennie Turner"
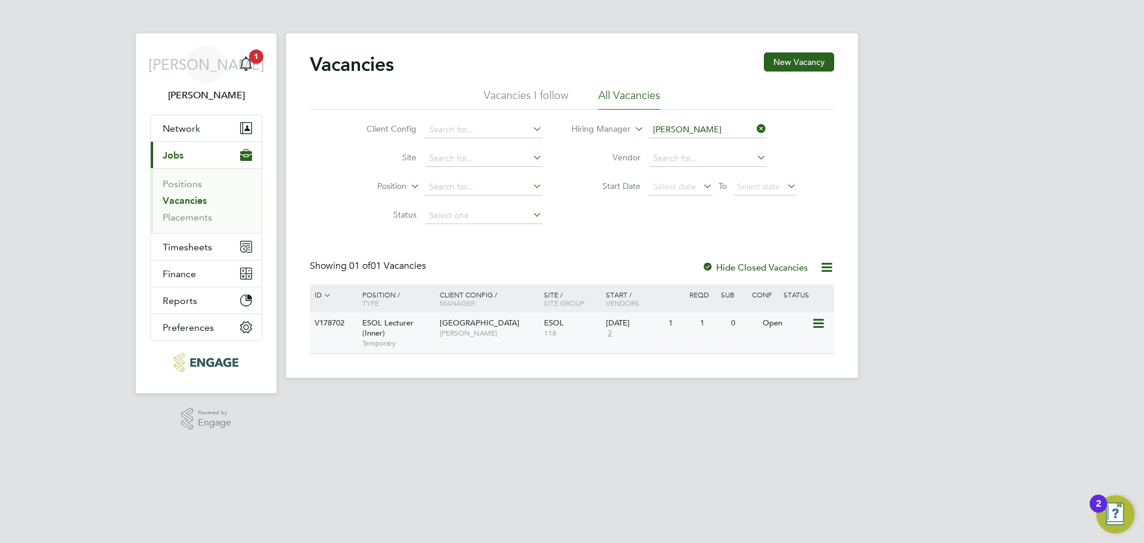
click at [433, 333] on div "ESOL Lecturer (Inner) Temporary" at bounding box center [394, 332] width 83 height 41
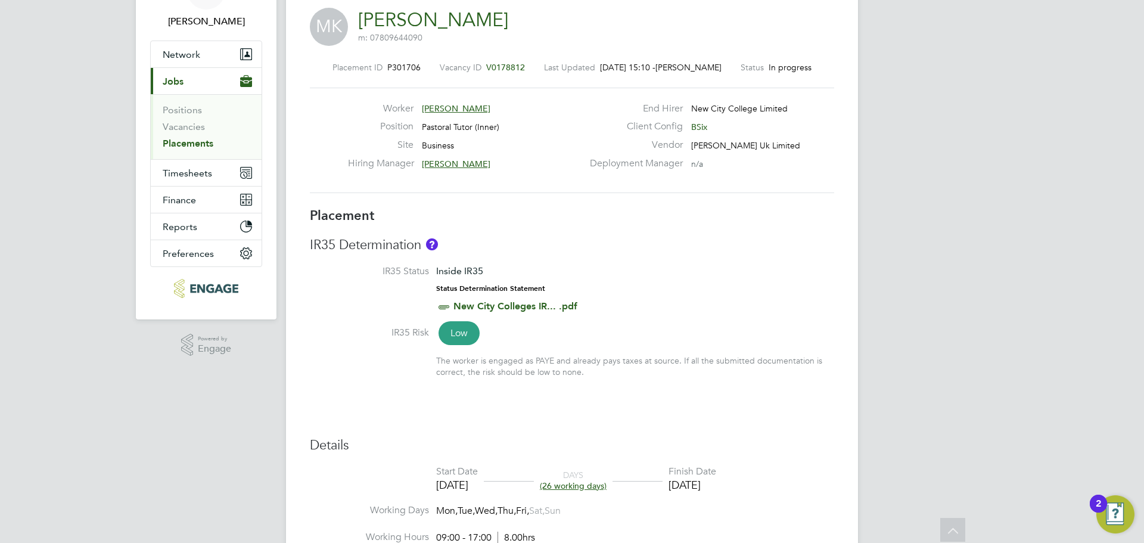
scroll to position [1, 0]
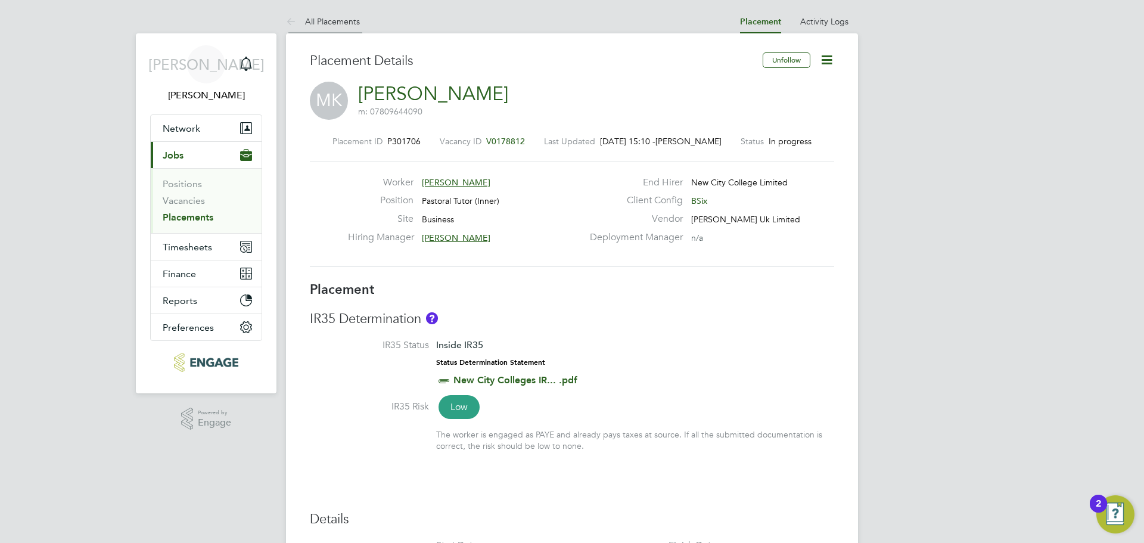
click at [341, 21] on link "All Placements" at bounding box center [323, 21] width 74 height 11
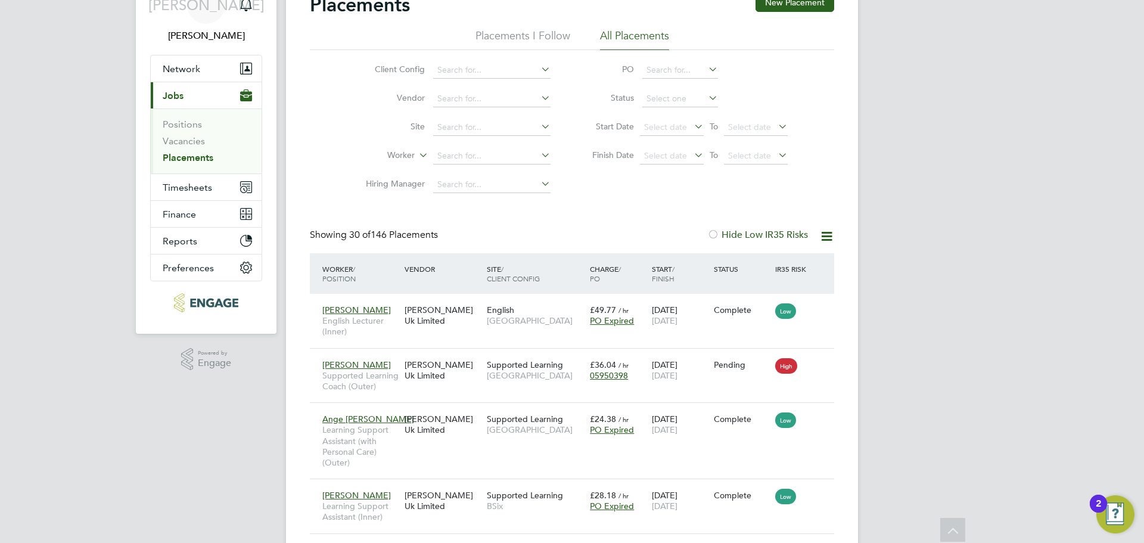
click at [200, 157] on link "Placements" at bounding box center [188, 157] width 51 height 11
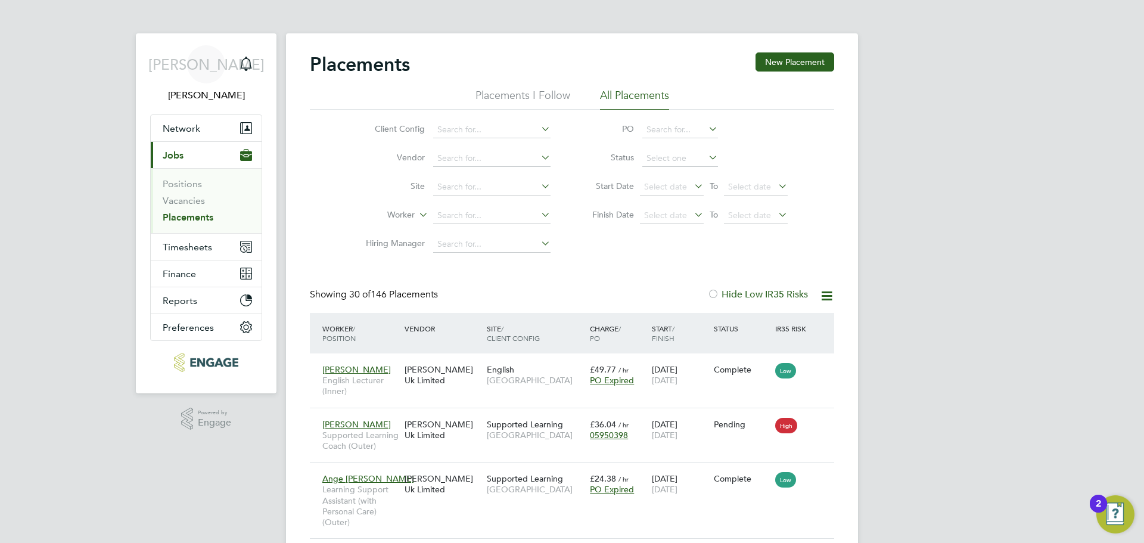
click at [194, 216] on link "Placements" at bounding box center [188, 217] width 51 height 11
drag, startPoint x: 462, startPoint y: 213, endPoint x: 451, endPoint y: 214, distance: 10.7
click at [460, 214] on input at bounding box center [491, 215] width 117 height 17
click at [253, 68] on icon "Main navigation" at bounding box center [246, 64] width 14 height 14
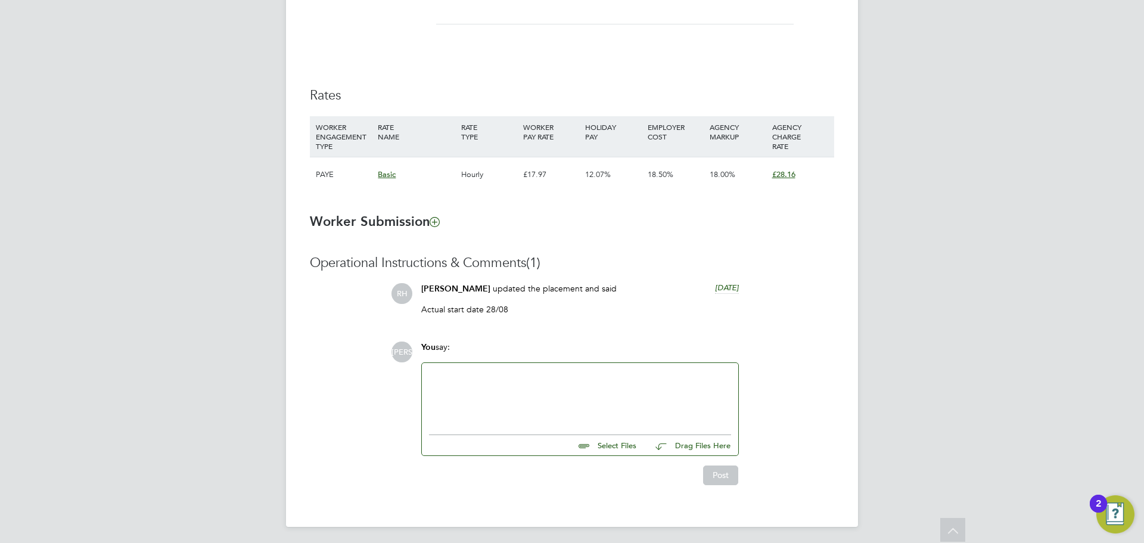
scroll to position [776, 0]
click at [491, 406] on div at bounding box center [580, 393] width 302 height 51
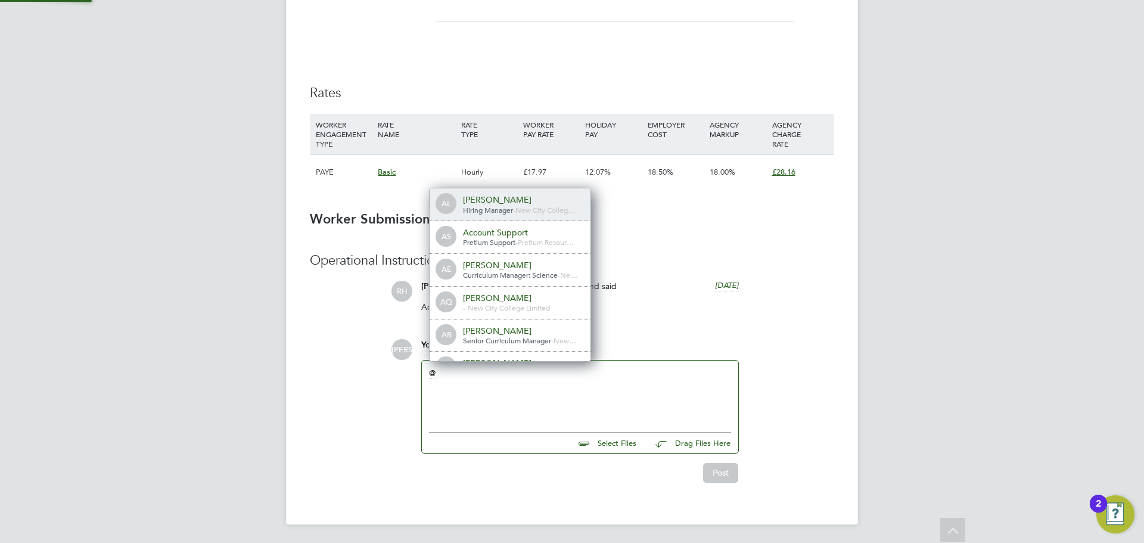
scroll to position [6, 6]
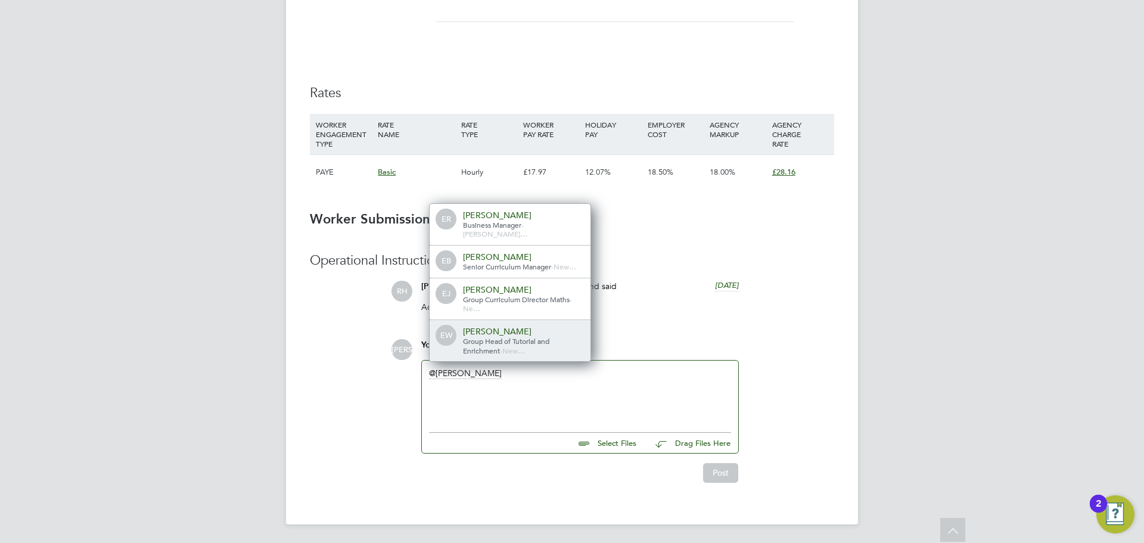
click at [516, 333] on div "[PERSON_NAME]" at bounding box center [522, 331] width 119 height 11
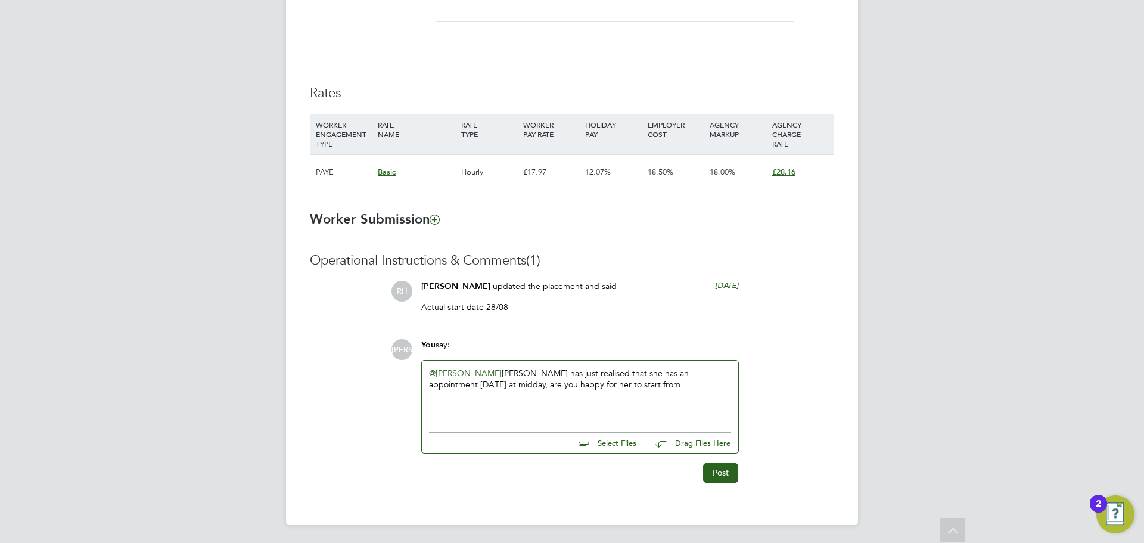
click at [599, 377] on div "@[PERSON_NAME] ​ [PERSON_NAME] has just realised that she has an appointment [D…" at bounding box center [580, 393] width 302 height 51
drag, startPoint x: 594, startPoint y: 390, endPoint x: 719, endPoint y: 406, distance: 125.5
click at [597, 390] on div "@[PERSON_NAME] ​ [PERSON_NAME] has just realised that she has an appointment [D…" at bounding box center [580, 393] width 302 height 51
click at [729, 474] on button "Post" at bounding box center [720, 475] width 35 height 19
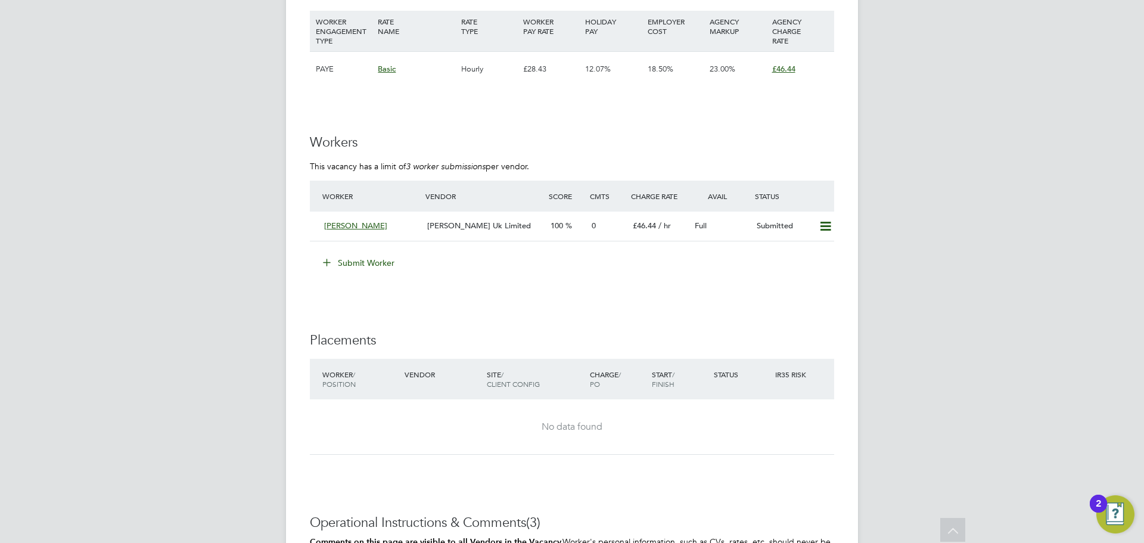
scroll to position [1907, 0]
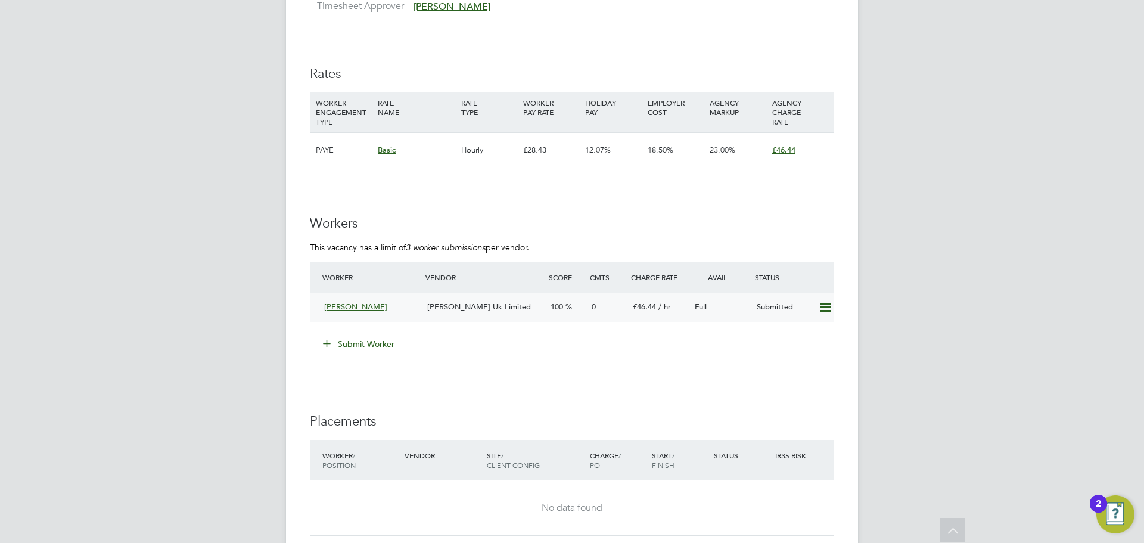
click at [822, 307] on icon at bounding box center [825, 308] width 15 height 10
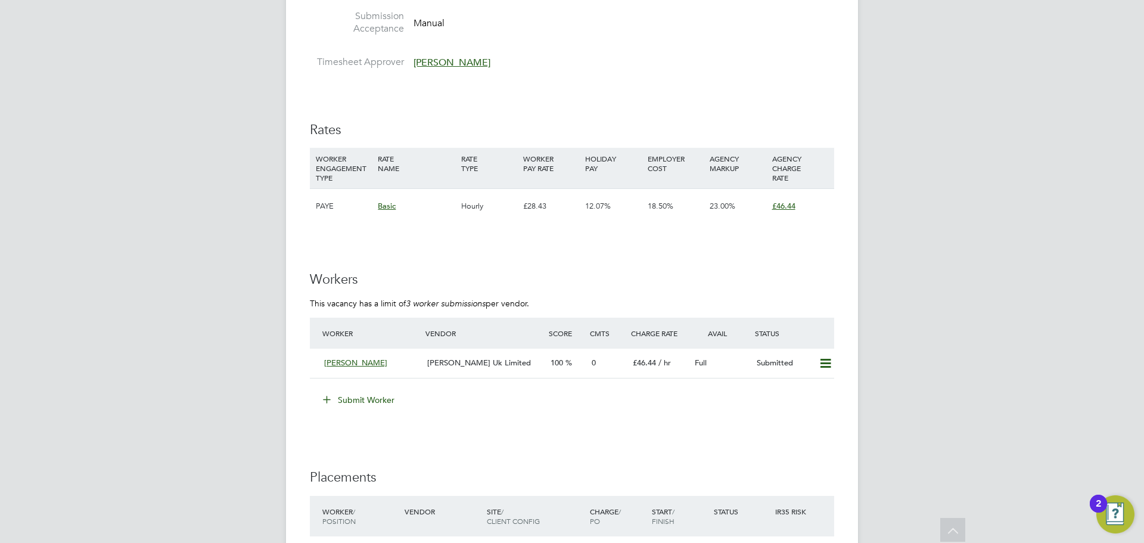
scroll to position [1788, 0]
